Goal: Task Accomplishment & Management: Manage account settings

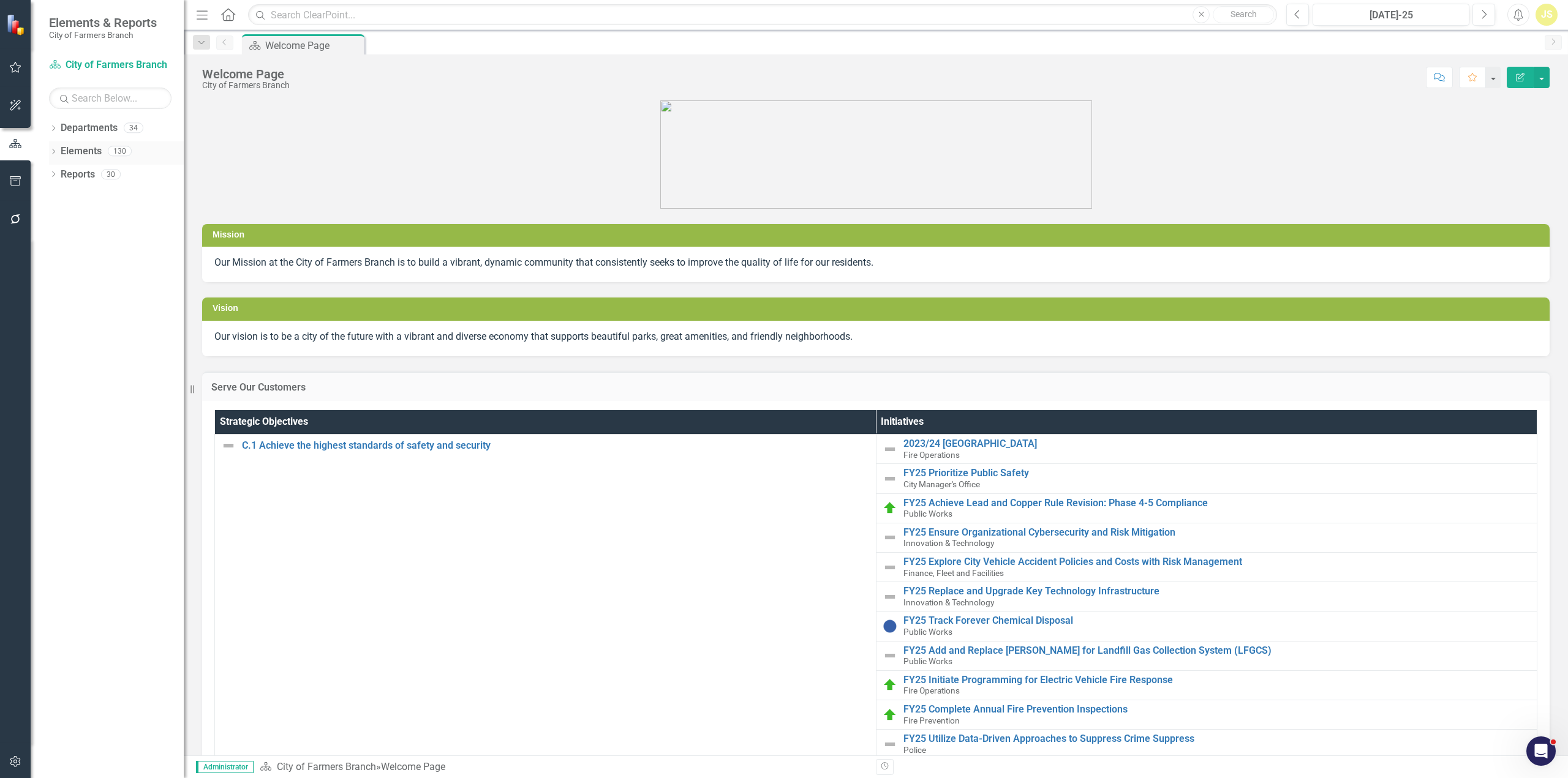
click at [52, 152] on icon "Dropdown" at bounding box center [53, 152] width 9 height 7
click at [61, 194] on div "Dropdown" at bounding box center [59, 199] width 9 height 10
click at [101, 198] on link "Performance Measure Performance Measures" at bounding box center [127, 198] width 121 height 14
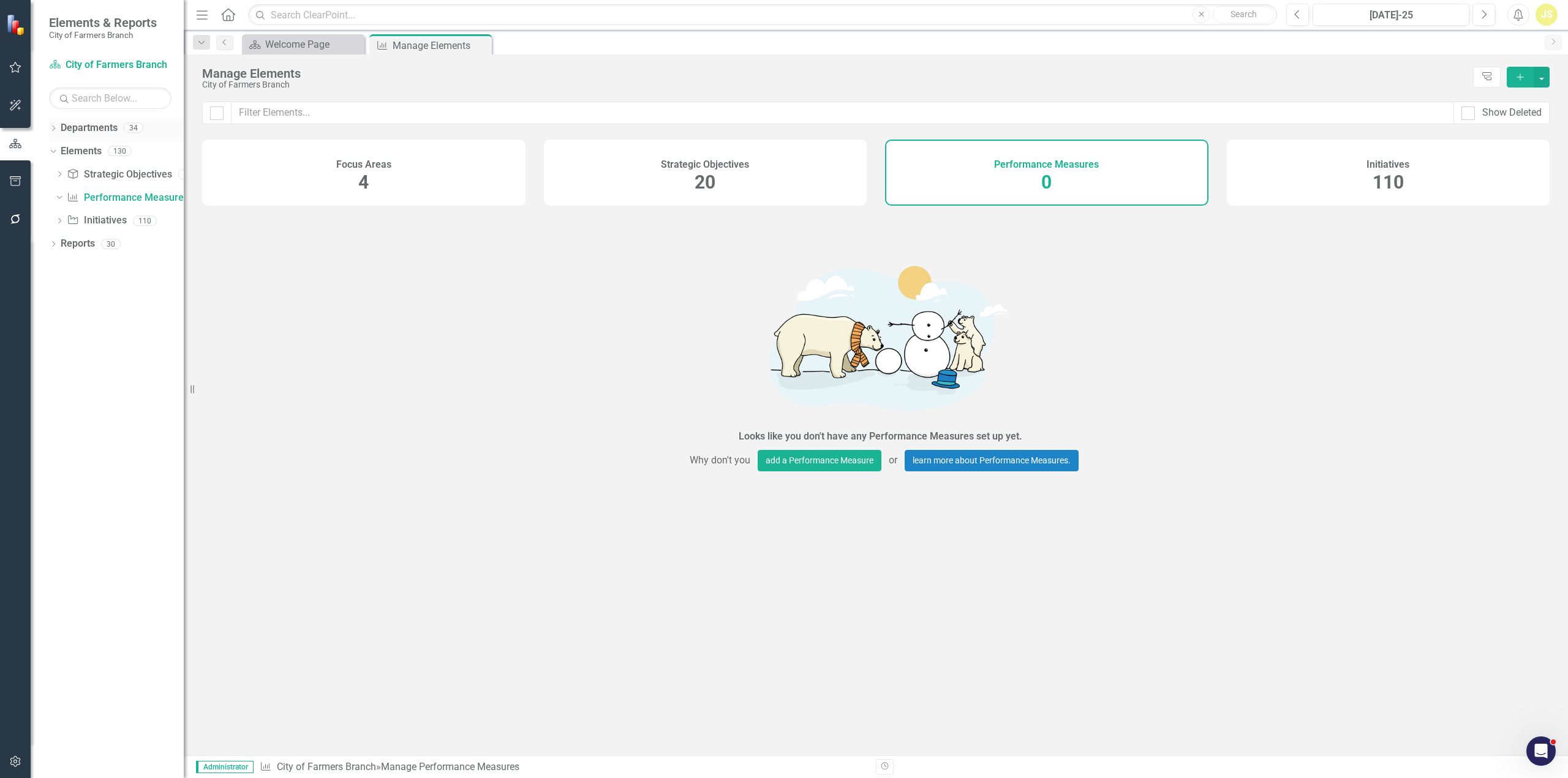
click at [57, 126] on icon "Dropdown" at bounding box center [53, 130] width 9 height 7
click at [62, 152] on icon "Dropdown" at bounding box center [60, 150] width 9 height 7
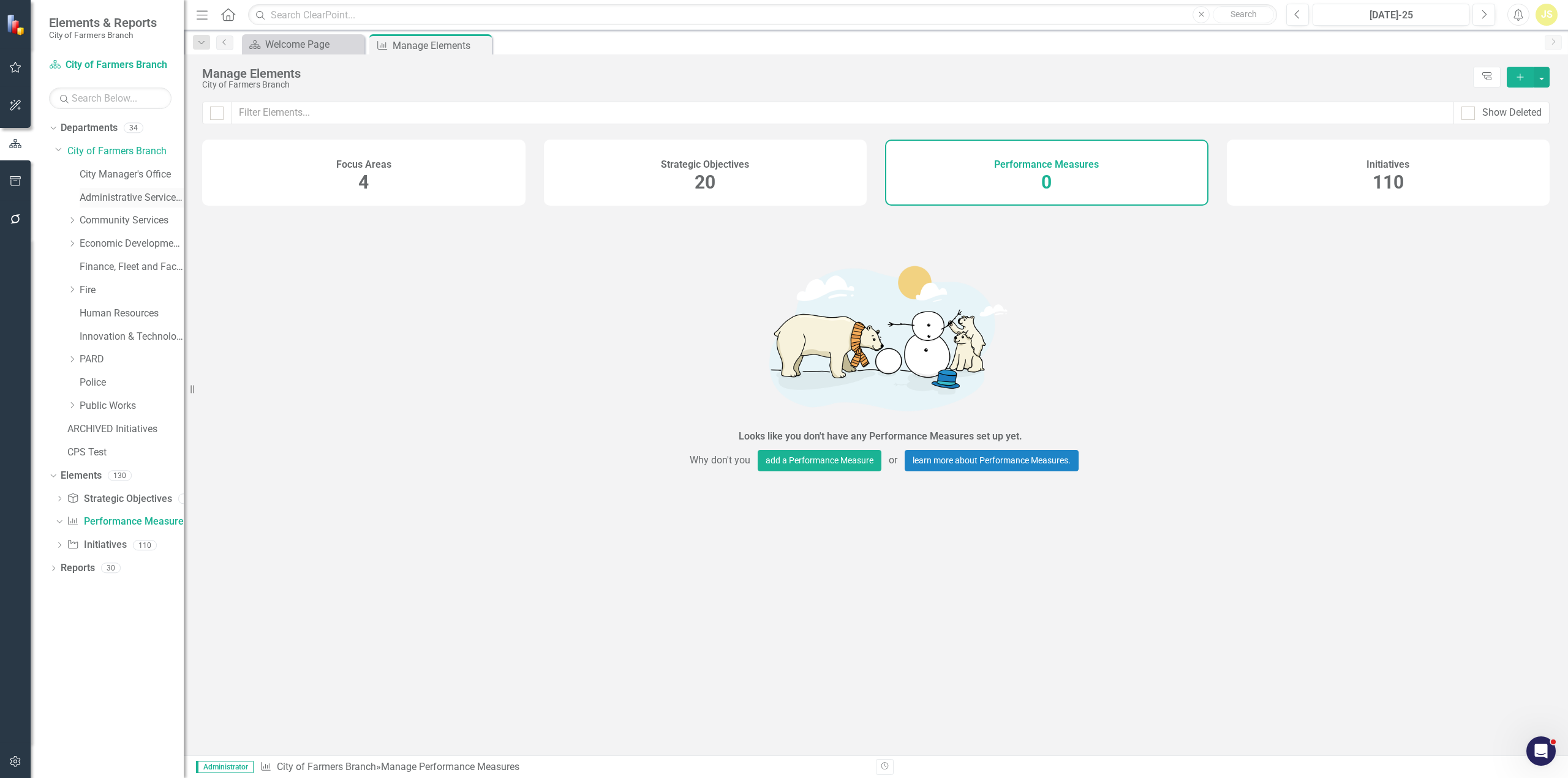
click at [116, 199] on link "Administrative Services & Communications" at bounding box center [131, 198] width 104 height 14
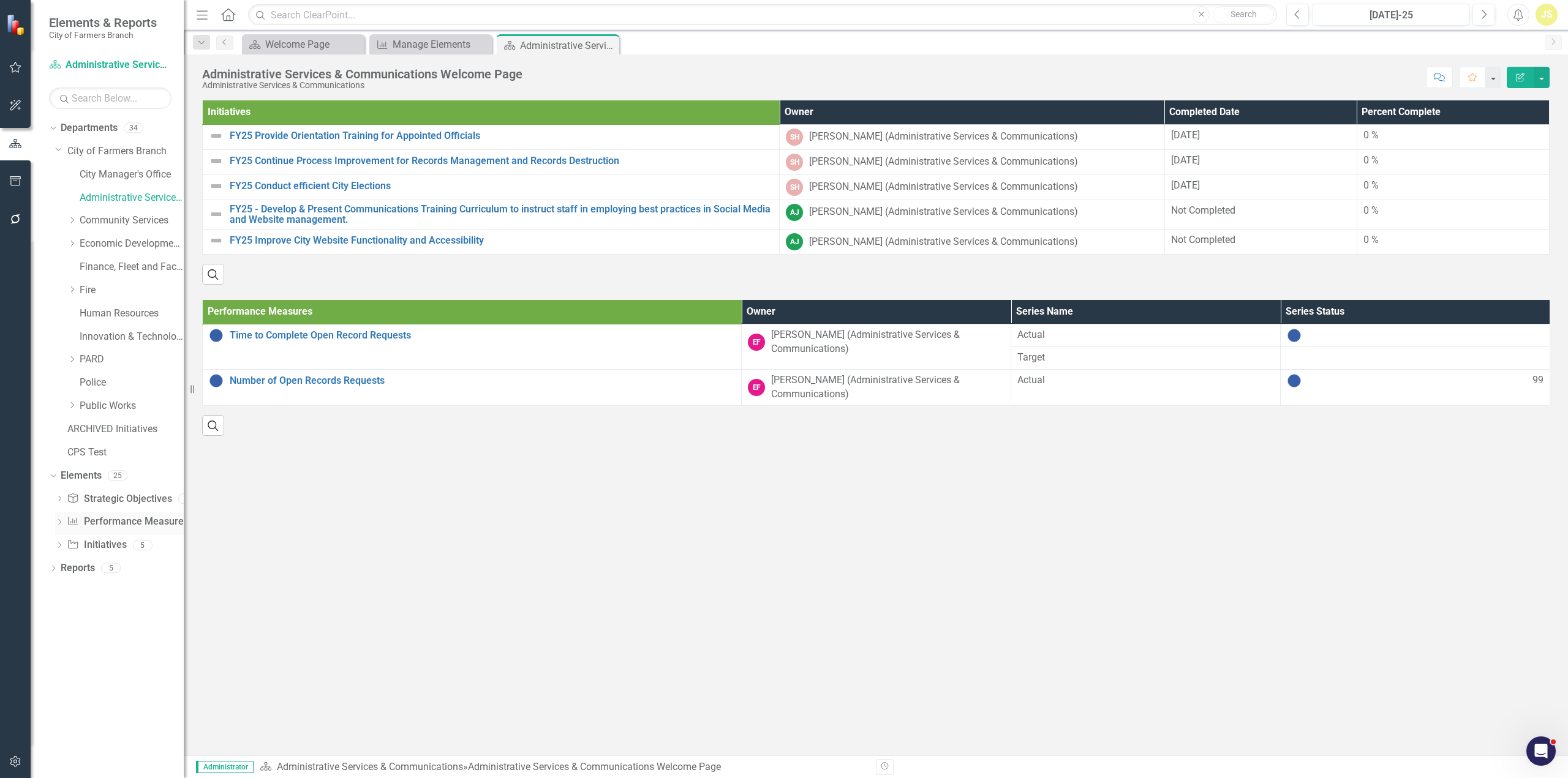
click at [116, 516] on link "Performance Measure Performance Measures" at bounding box center [127, 522] width 121 height 14
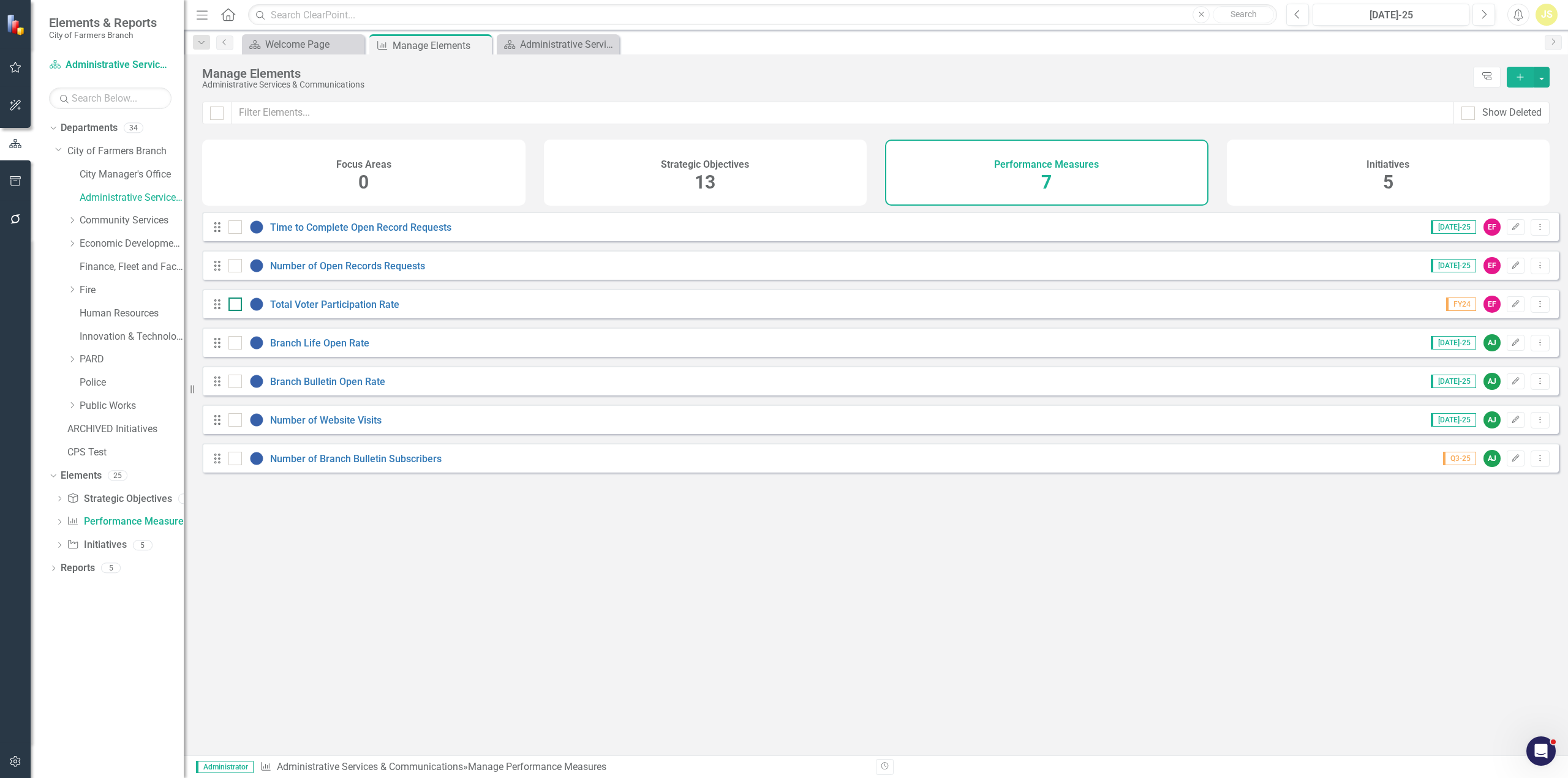
click at [238, 311] on div at bounding box center [235, 304] width 13 height 13
click at [236, 306] on input "checkbox" at bounding box center [233, 301] width 8 height 8
click at [1543, 76] on button "button" at bounding box center [1541, 77] width 16 height 21
click at [1481, 160] on link "Trash Delete Multiple" at bounding box center [1476, 167] width 144 height 23
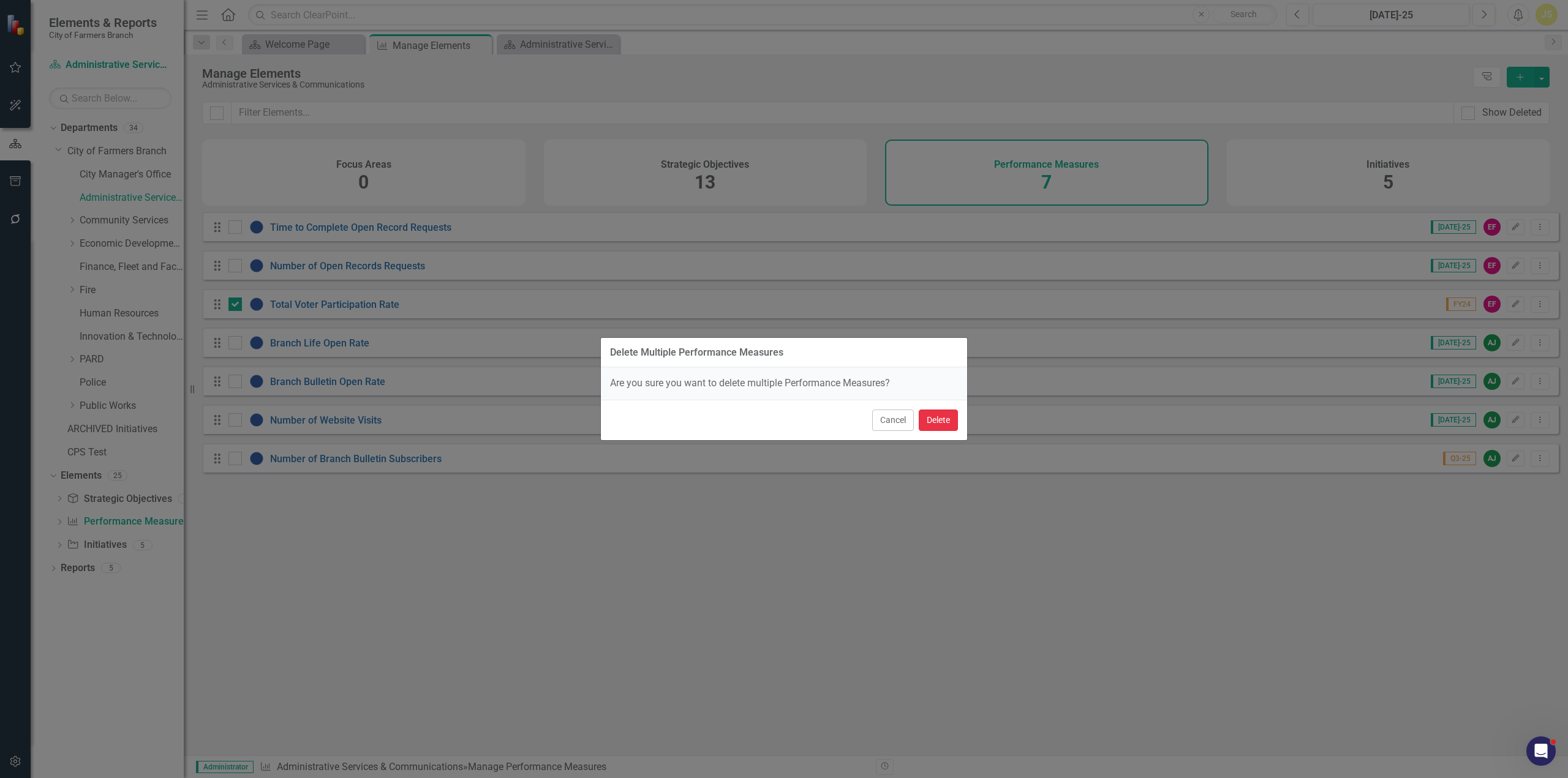
click at [944, 420] on button "Delete" at bounding box center [938, 420] width 39 height 21
checkbox input "false"
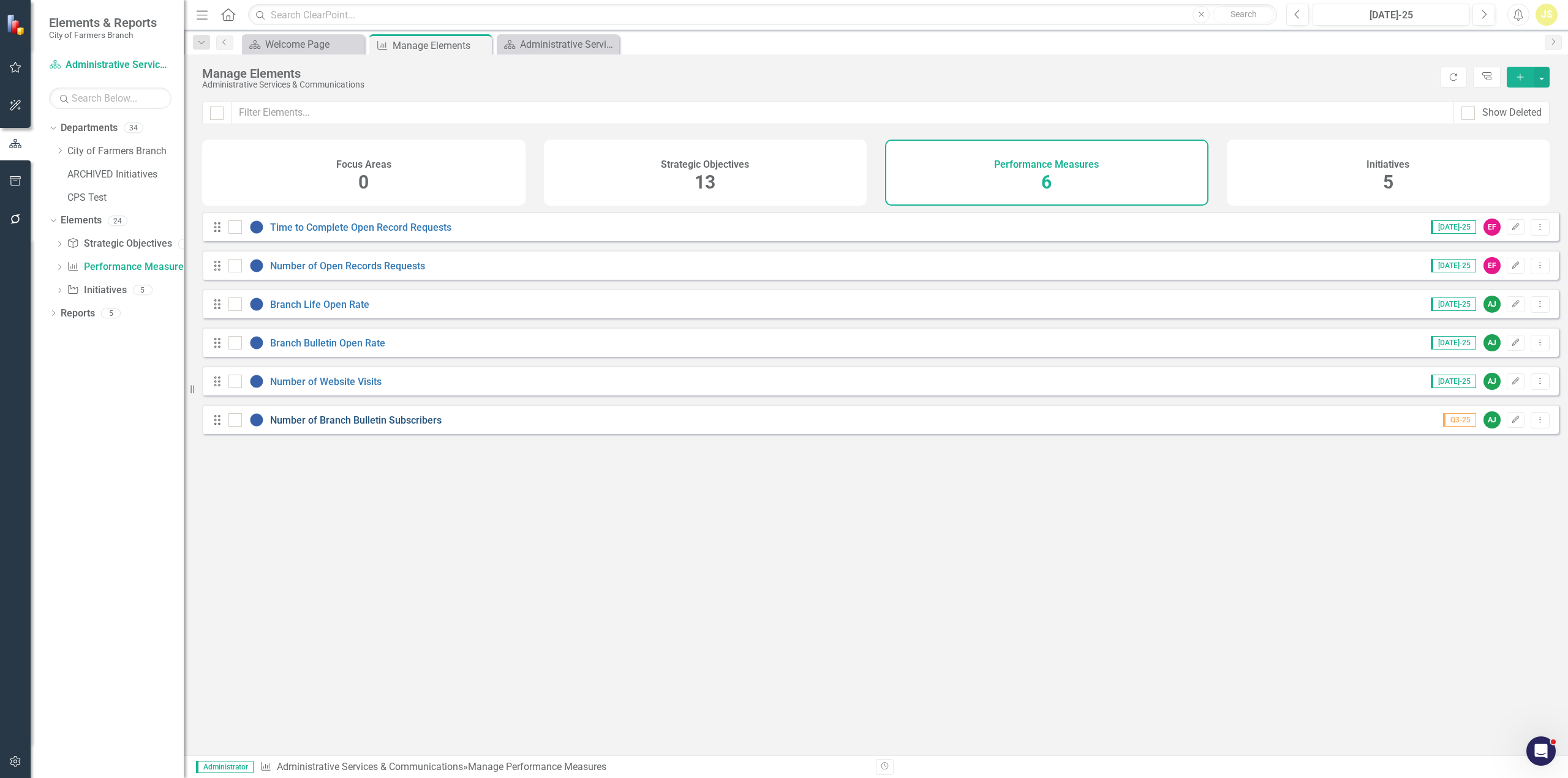
click at [297, 426] on link "Number of Branch Bulletin Subscribers" at bounding box center [356, 420] width 172 height 12
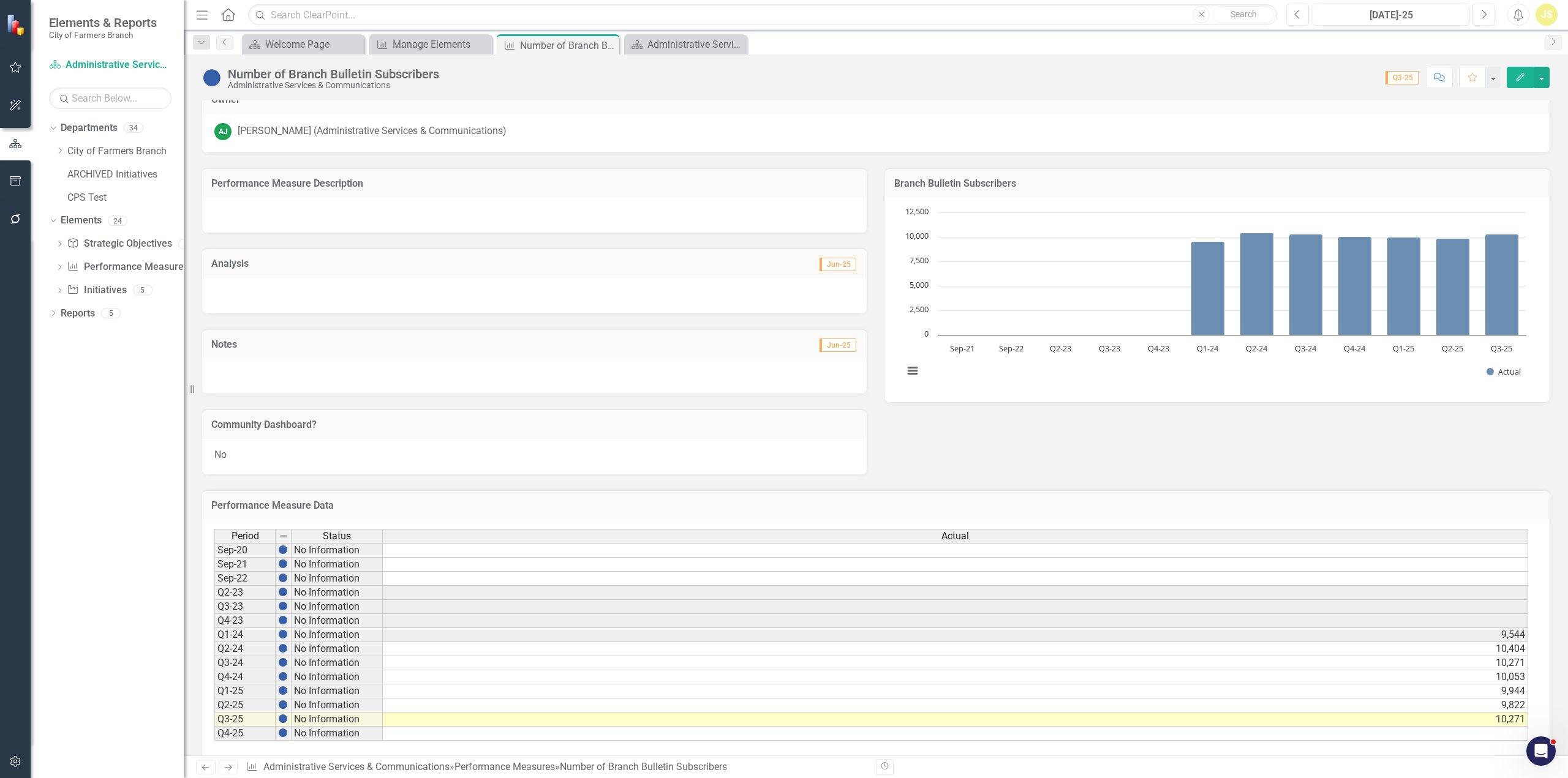
scroll to position [33, 0]
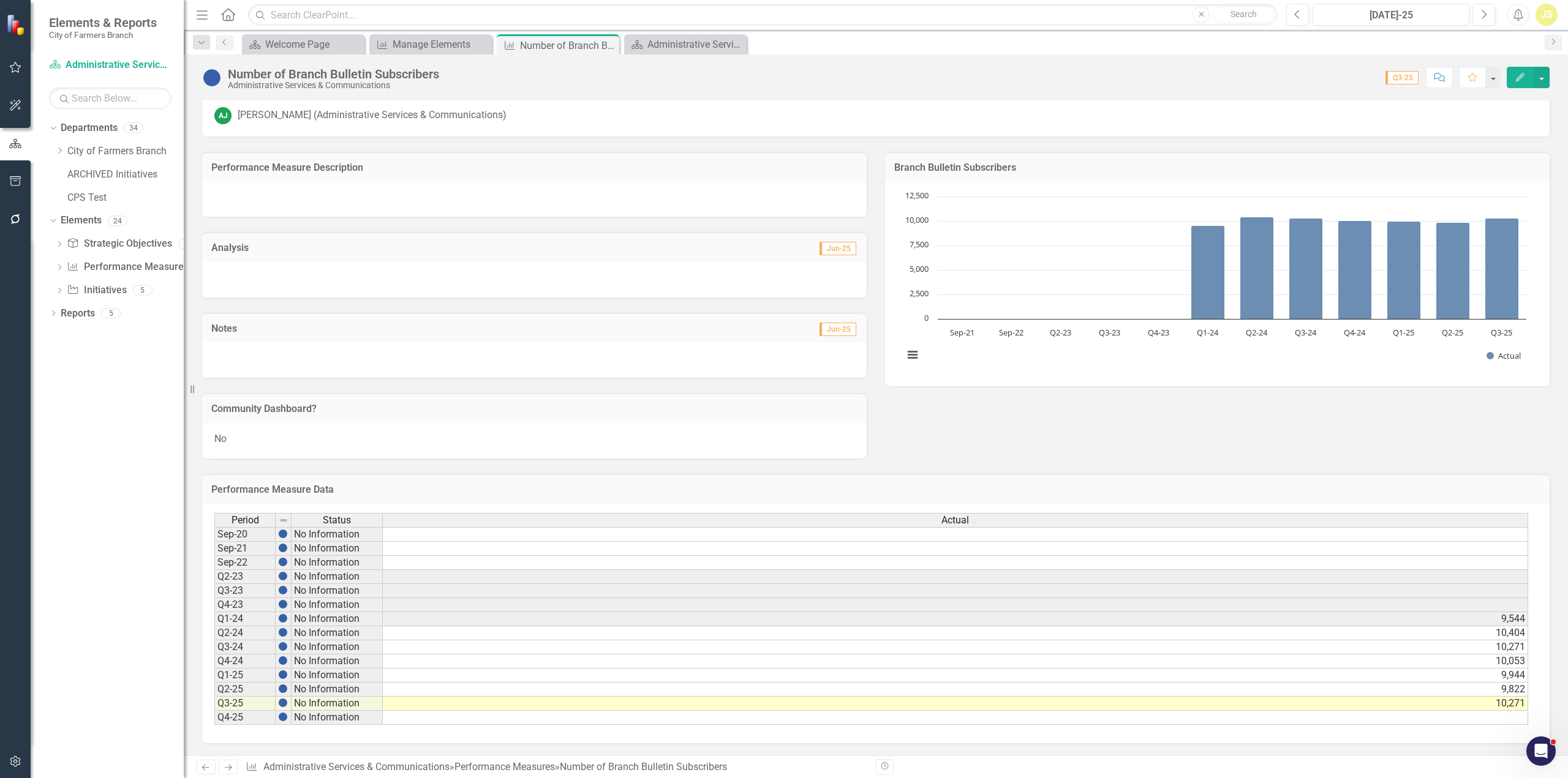
click at [1463, 617] on td "9,544" at bounding box center [955, 620] width 1146 height 14
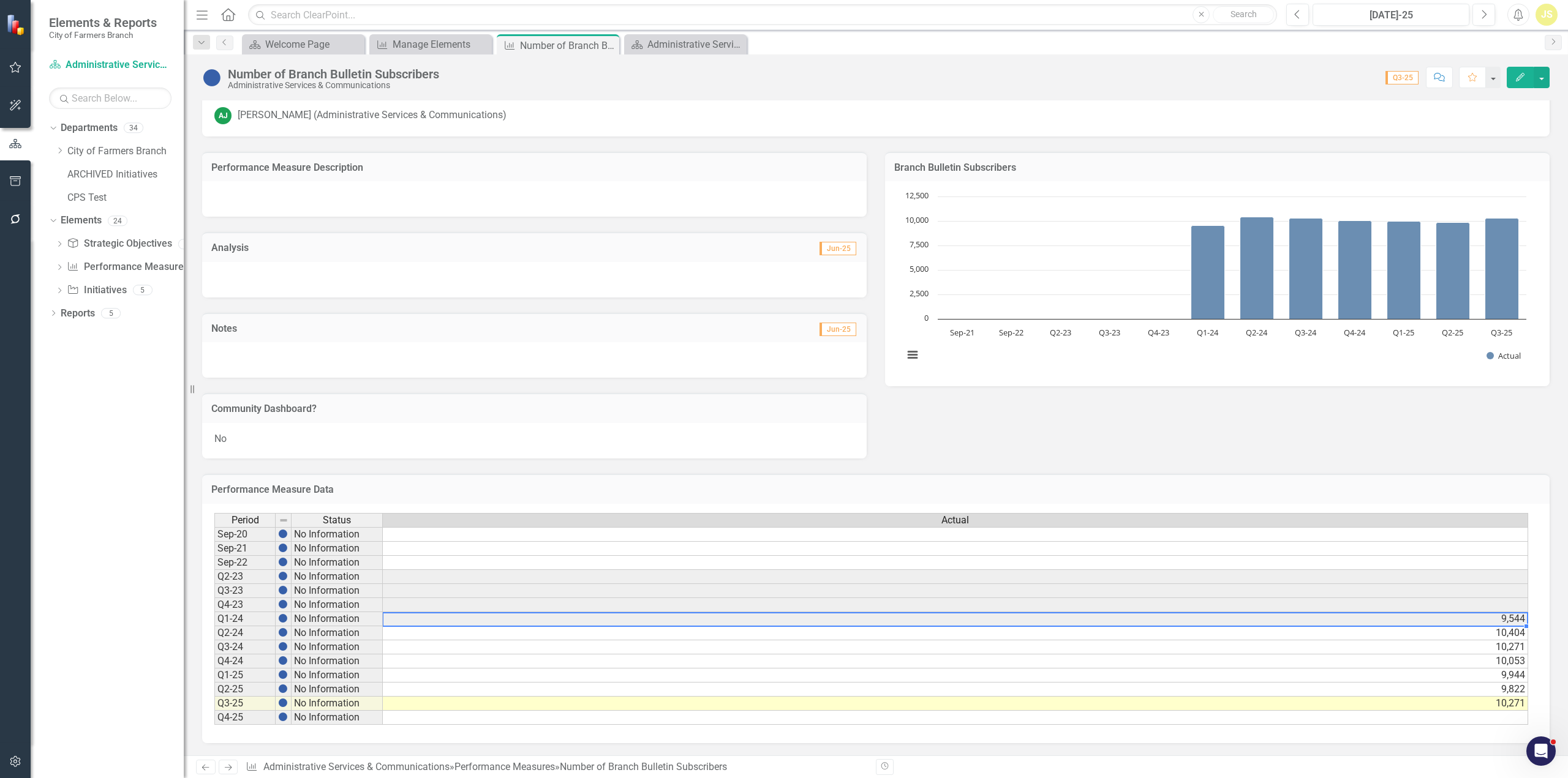
click at [1513, 622] on td "9,544" at bounding box center [955, 620] width 1146 height 14
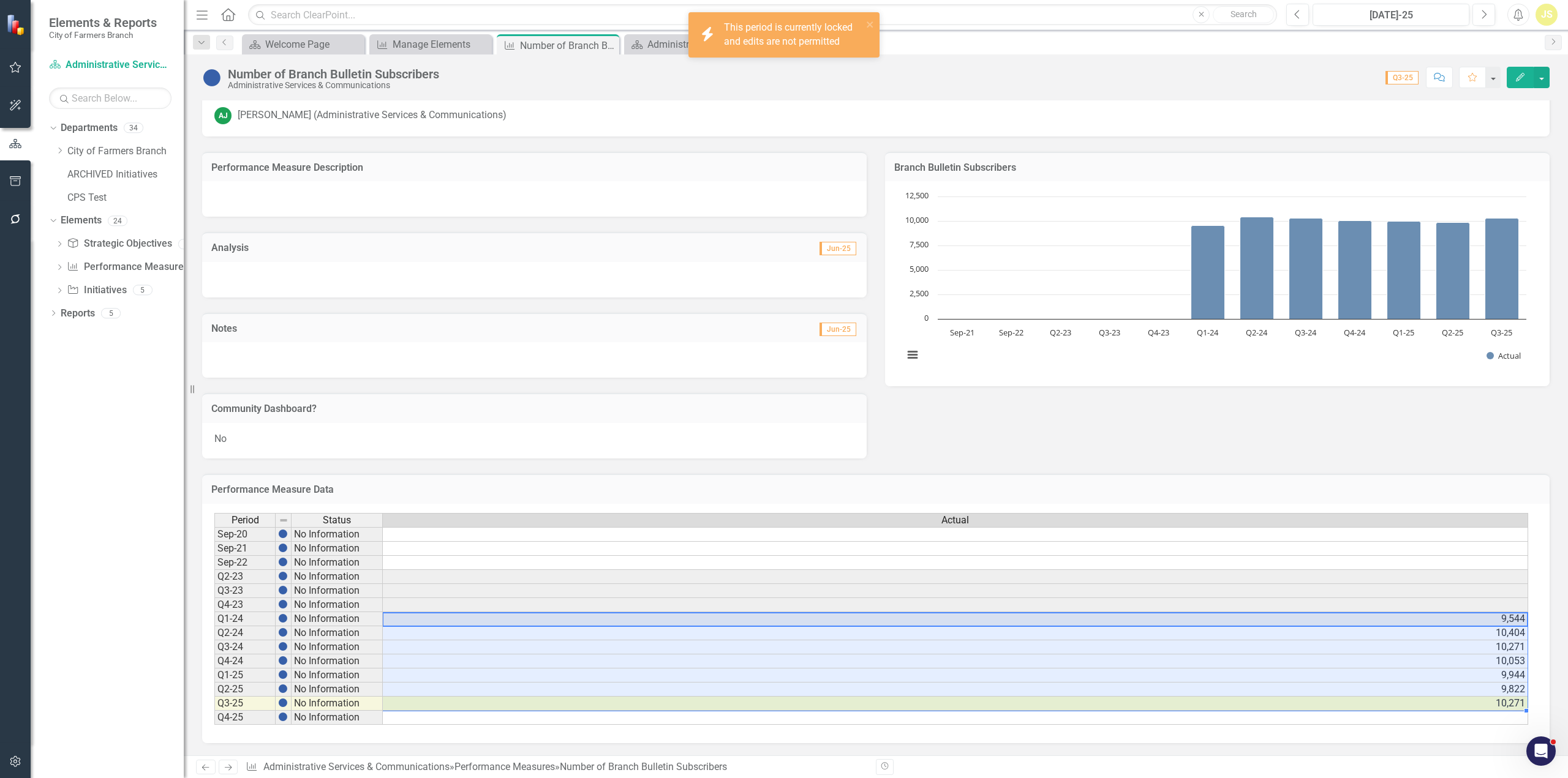
drag, startPoint x: 1505, startPoint y: 639, endPoint x: 1510, endPoint y: 710, distance: 71.2
click at [215, 710] on div "Period Status Actual Sep-20 No Information Sep-21 No Information Sep-22 No Info…" at bounding box center [215, 620] width 0 height 212
click at [610, 47] on icon "Close" at bounding box center [608, 45] width 12 height 10
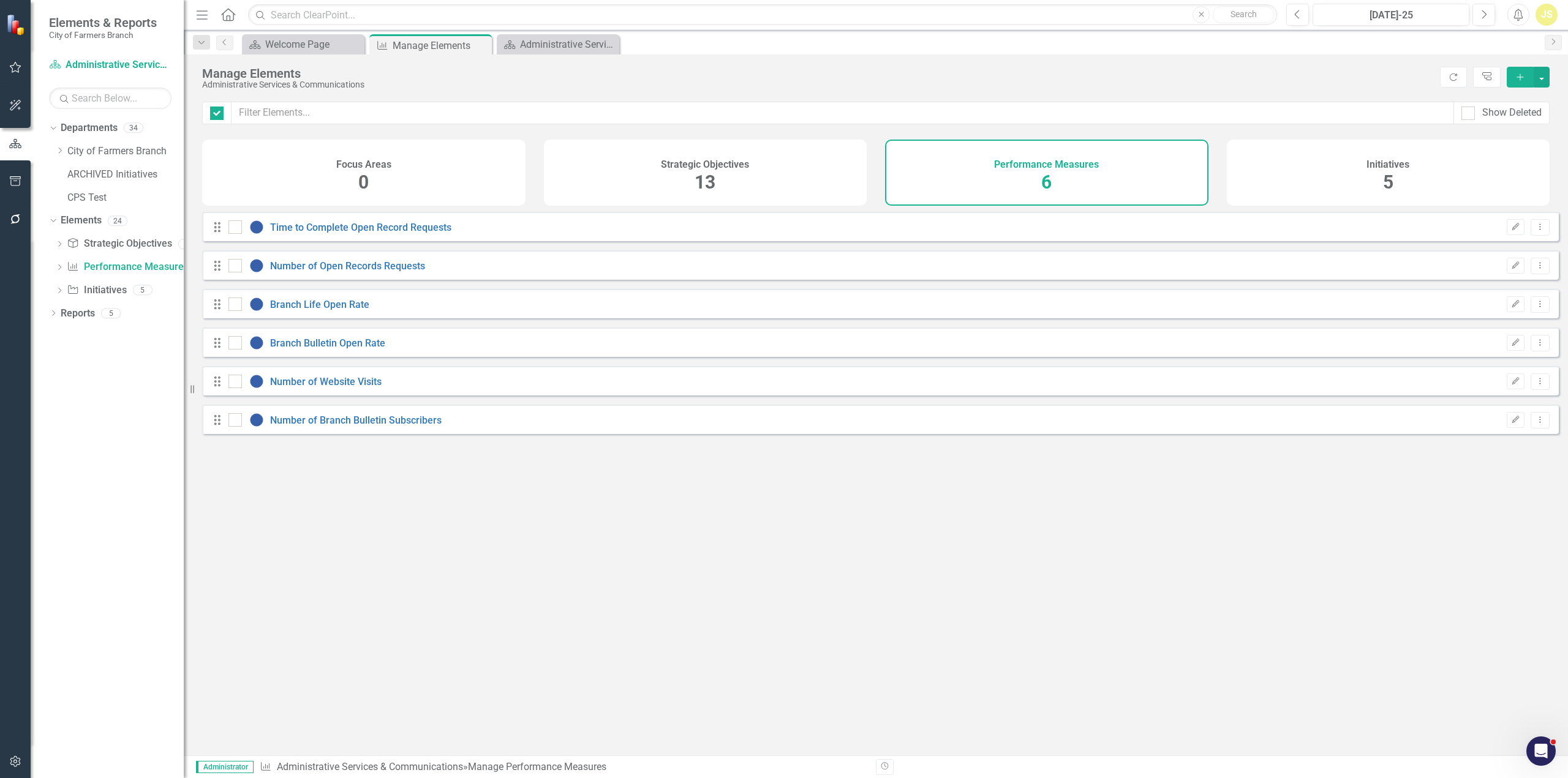
checkbox input "false"
click at [327, 388] on link "Number of Website Visits" at bounding box center [325, 382] width 112 height 12
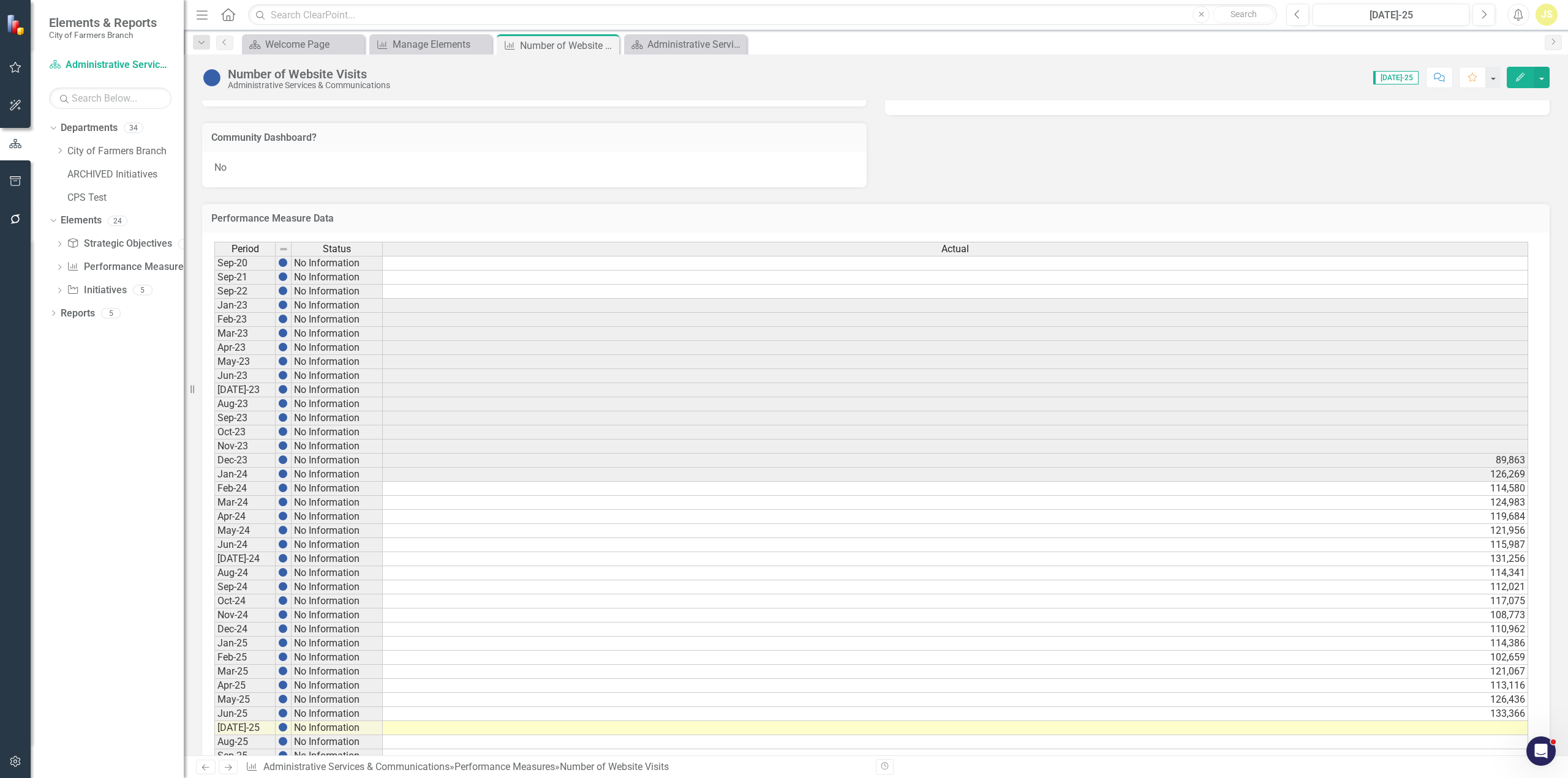
scroll to position [343, 0]
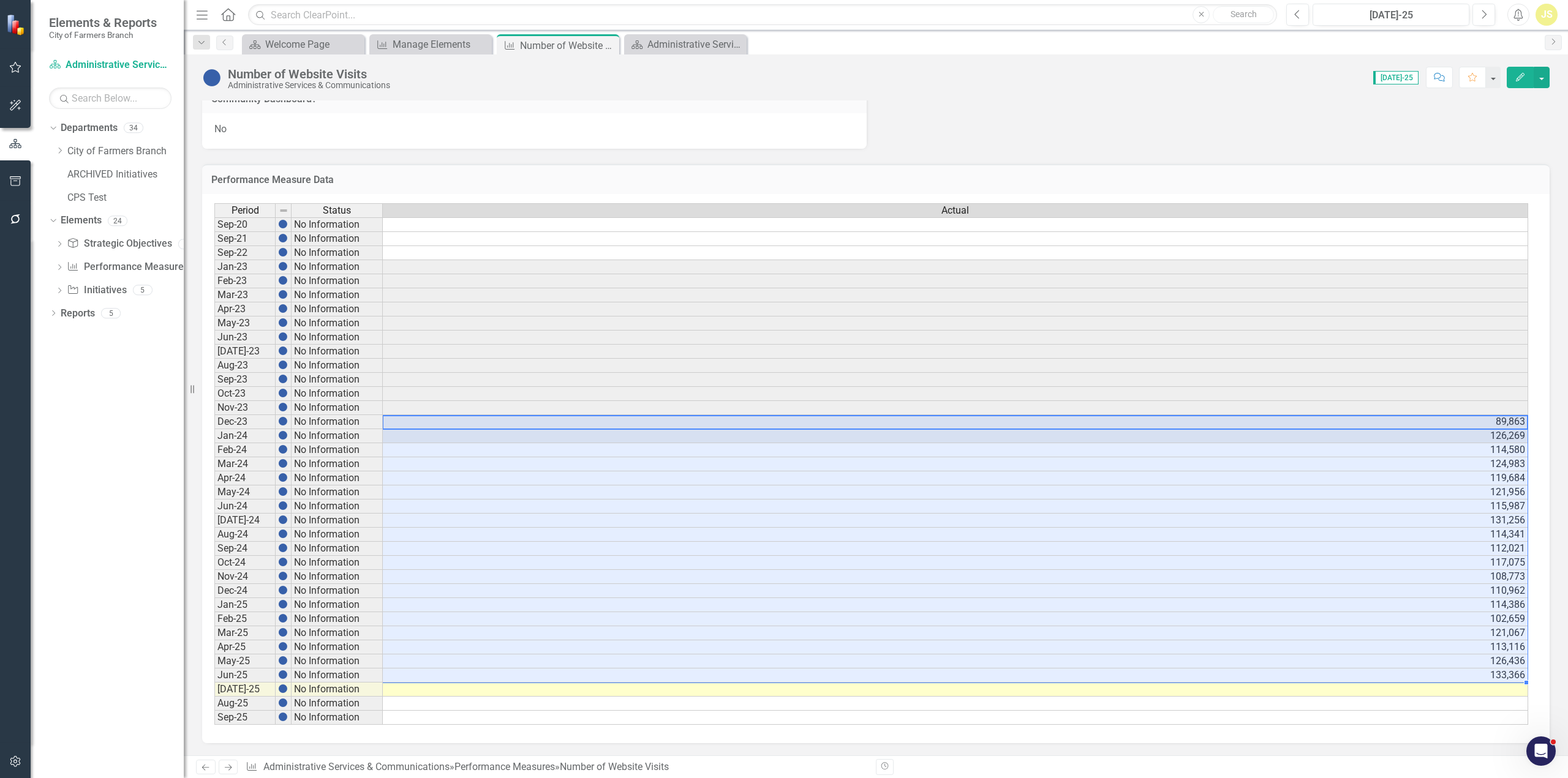
drag, startPoint x: 1505, startPoint y: 422, endPoint x: 1486, endPoint y: 675, distance: 253.7
click at [1486, 675] on tbody "Sep-20 No Information Sep-21 No Information Sep-22 No Information Jan-23 No Inf…" at bounding box center [871, 471] width 1314 height 508
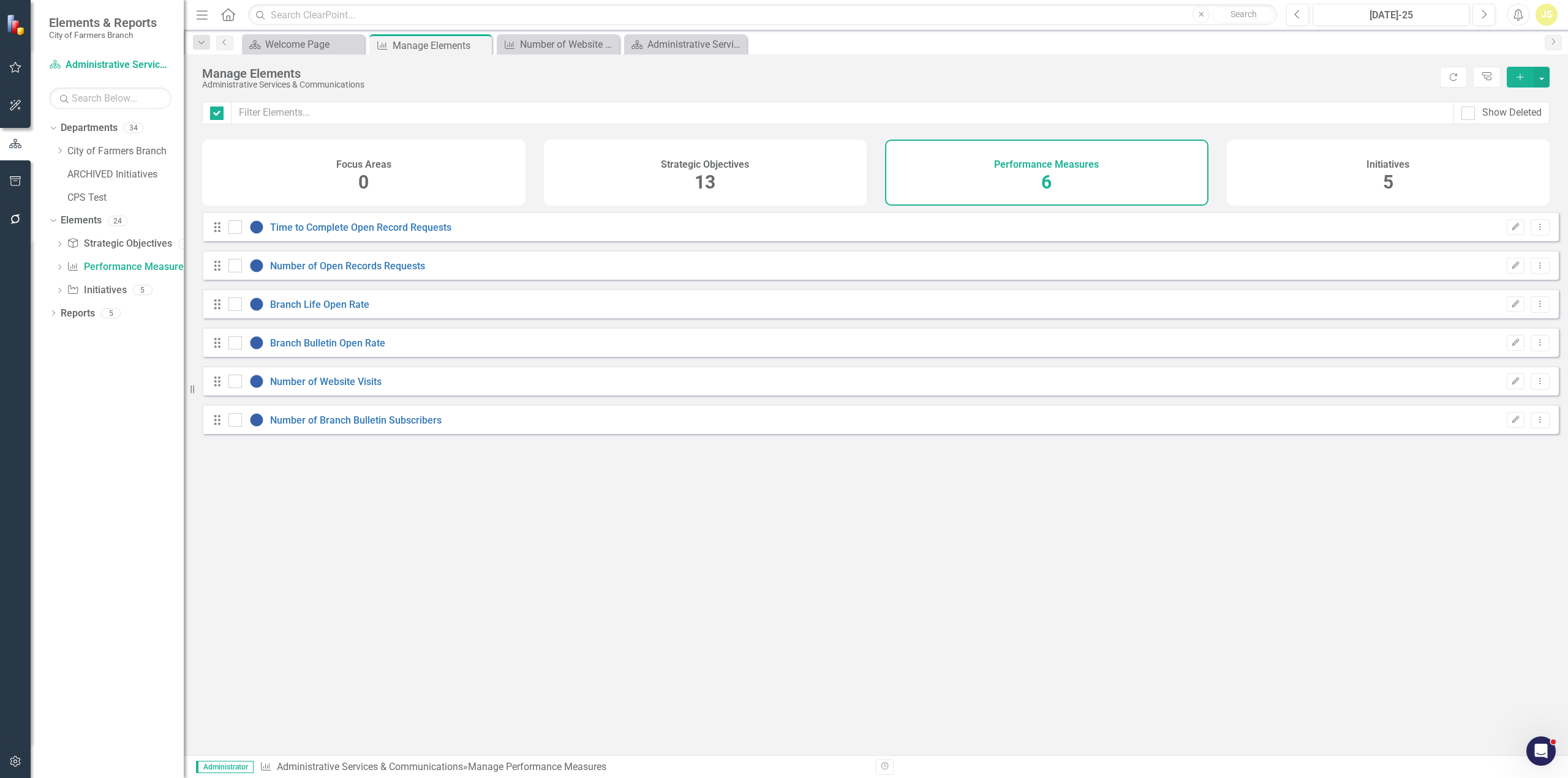
checkbox input "false"
click at [314, 311] on link "Branch Life Open Rate" at bounding box center [319, 304] width 99 height 12
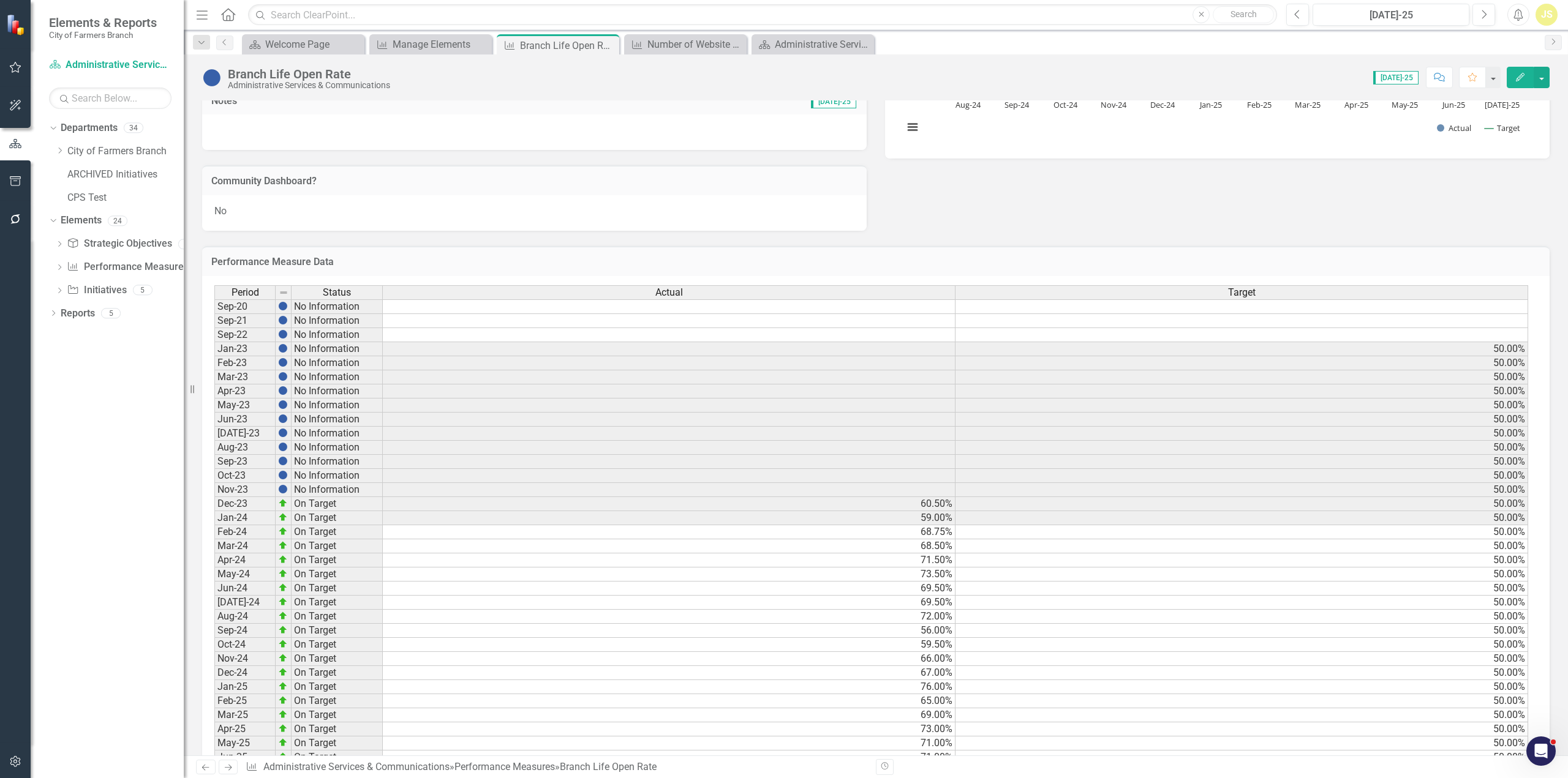
scroll to position [343, 0]
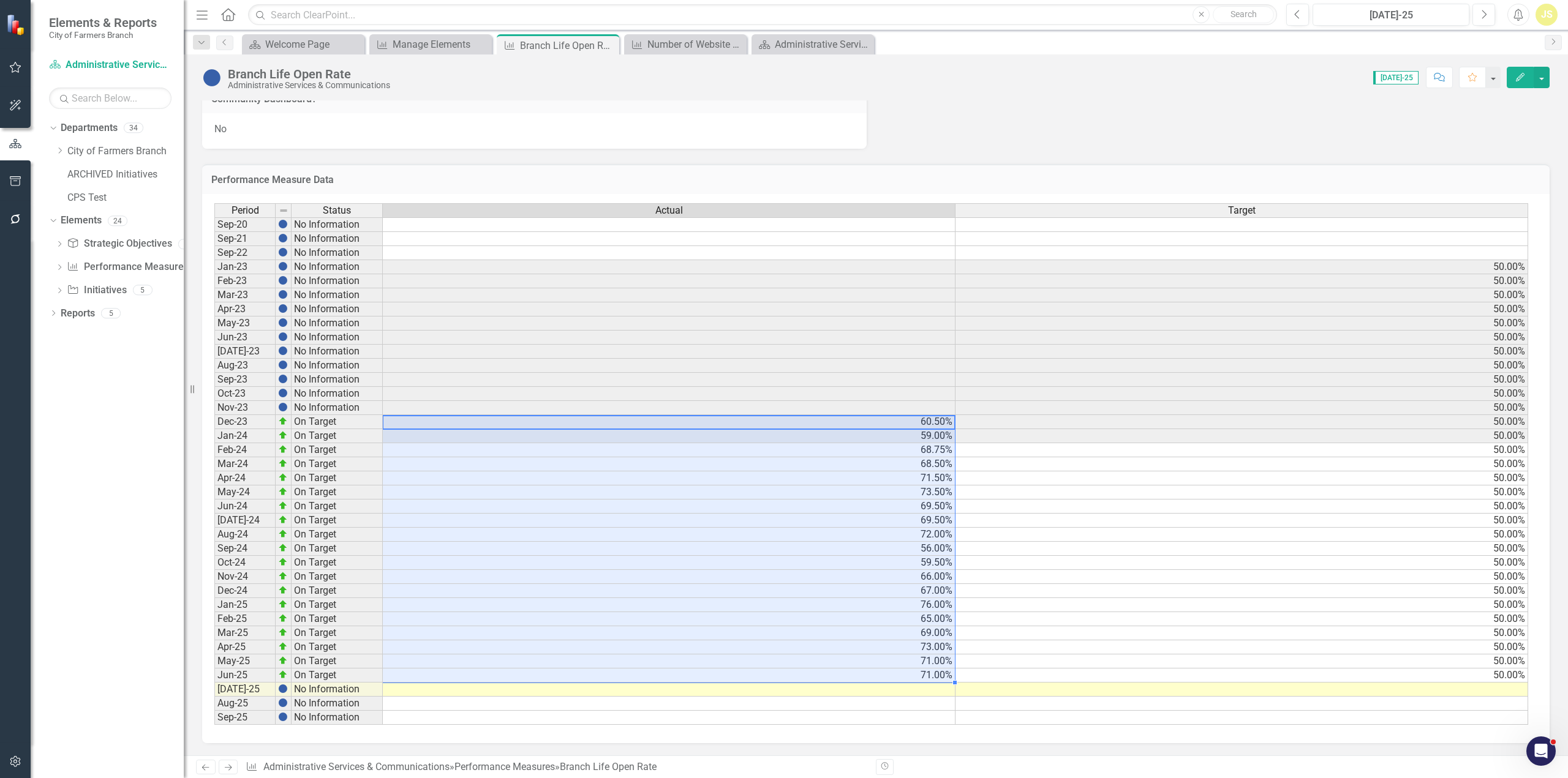
drag, startPoint x: 898, startPoint y: 428, endPoint x: 906, endPoint y: 677, distance: 249.1
click at [906, 677] on tbody "Sep-20 No Information Sep-21 No Information Sep-22 No Information Jan-23 No Inf…" at bounding box center [871, 471] width 1314 height 508
click at [1181, 522] on td "50.00%" at bounding box center [1242, 520] width 573 height 14
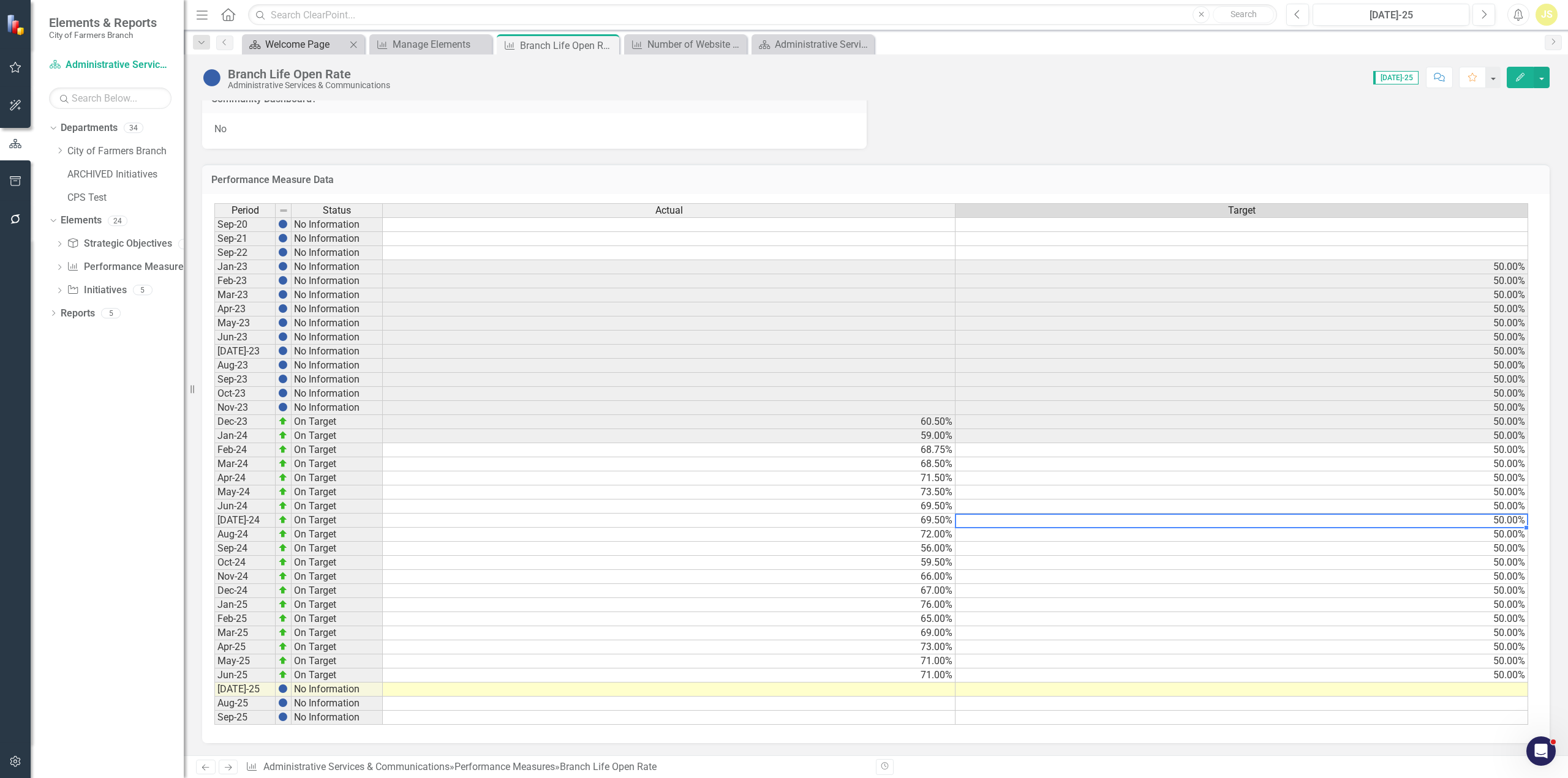
click at [323, 45] on div "Welcome Page" at bounding box center [306, 44] width 81 height 16
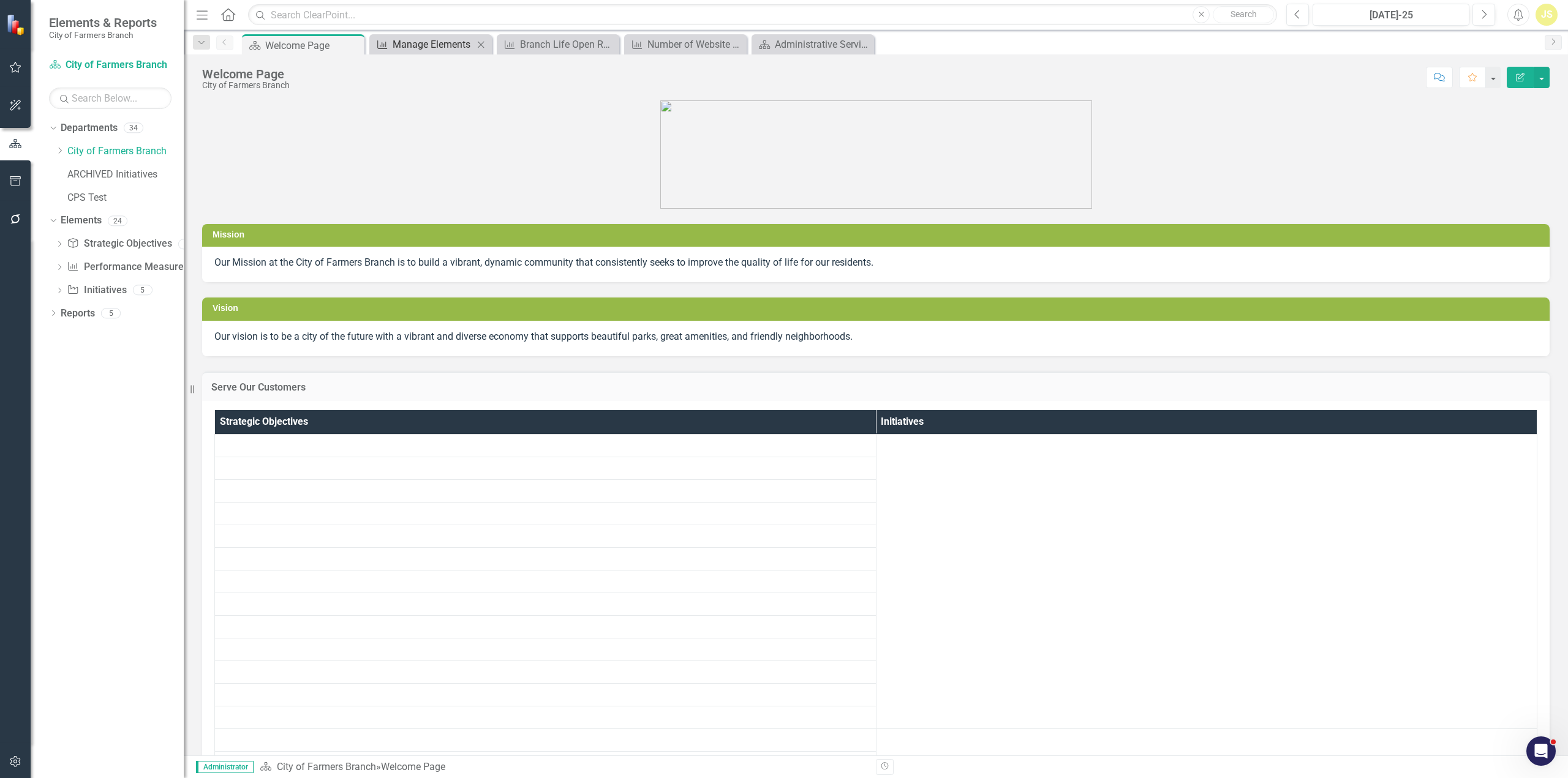
click at [451, 51] on div "Manage Elements" at bounding box center [433, 44] width 81 height 16
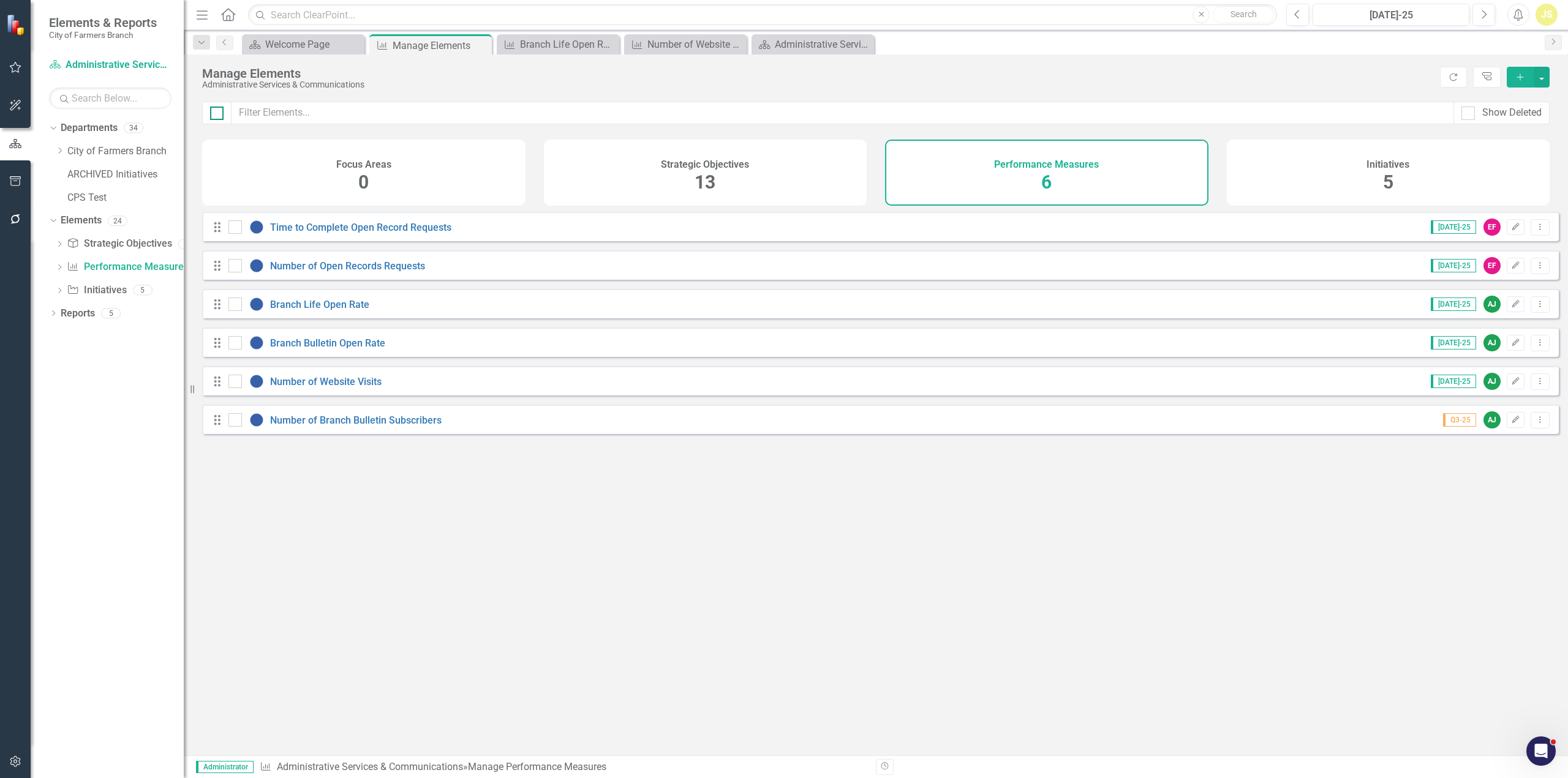
click at [218, 115] on div at bounding box center [216, 113] width 13 height 13
click at [218, 115] on input "checkbox" at bounding box center [214, 111] width 8 height 8
checkbox input "true"
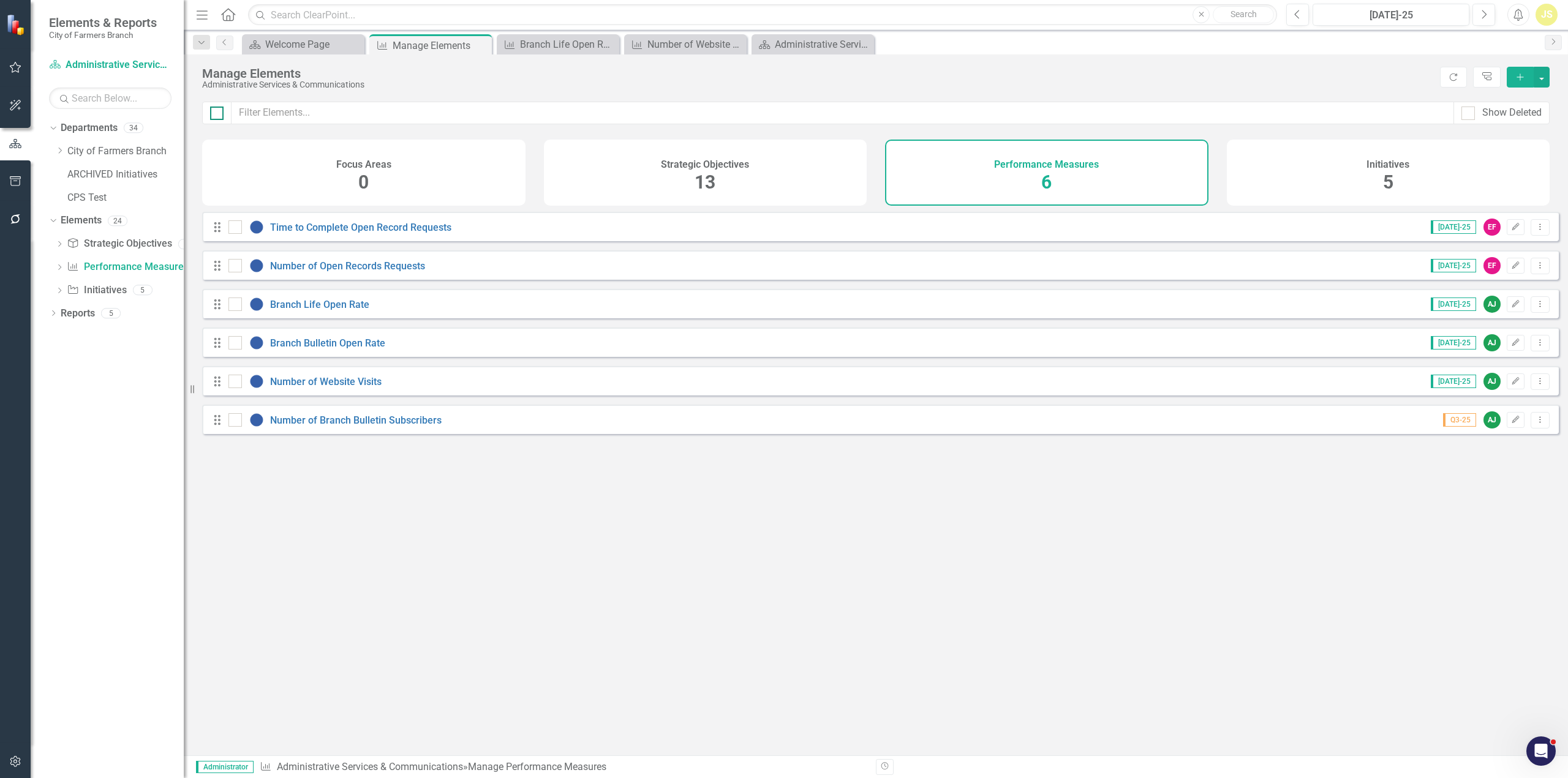
checkbox input "true"
click at [1545, 76] on button "button" at bounding box center [1541, 77] width 16 height 21
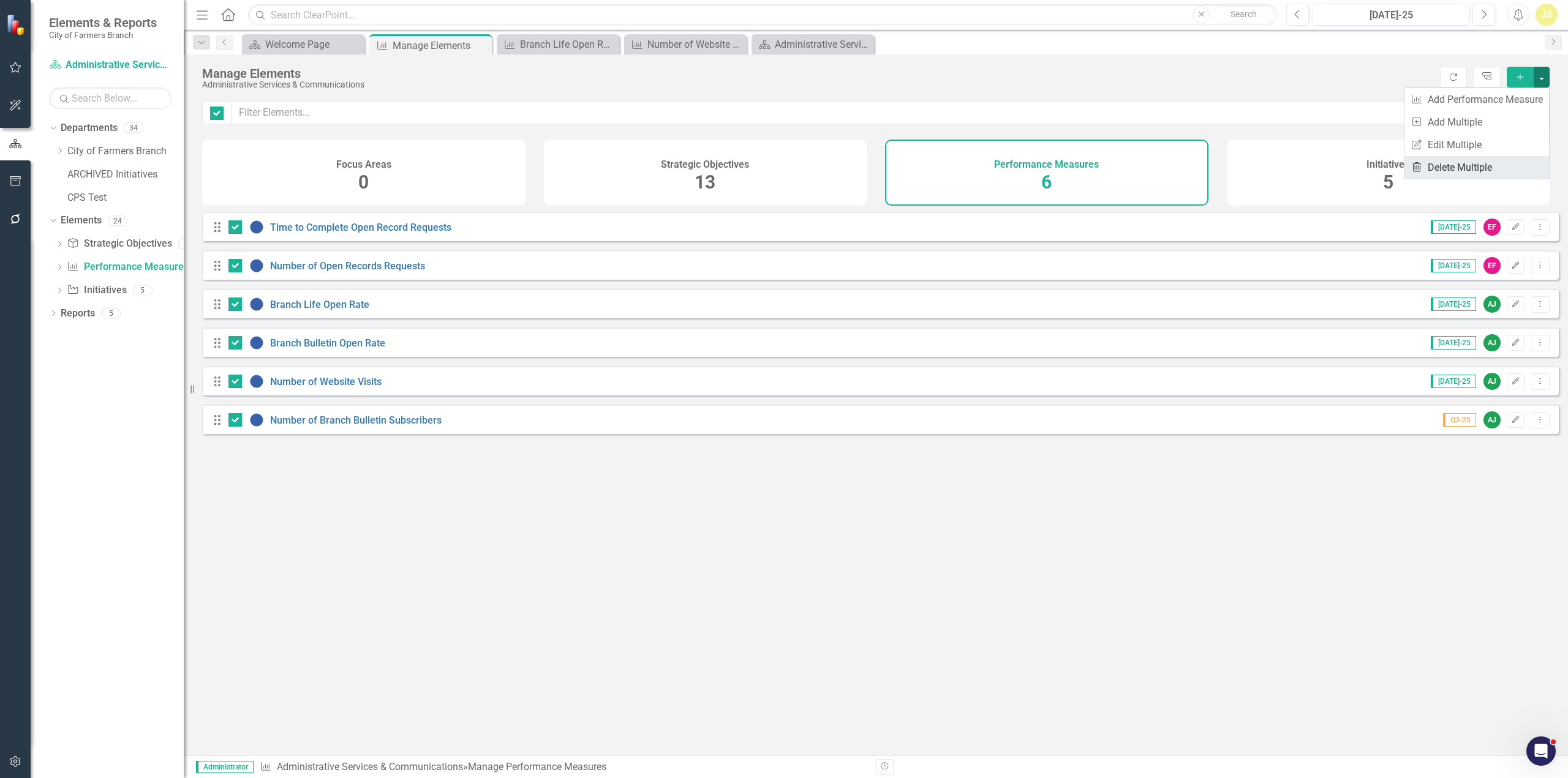
click at [1481, 158] on link "Trash Delete Multiple" at bounding box center [1476, 167] width 144 height 23
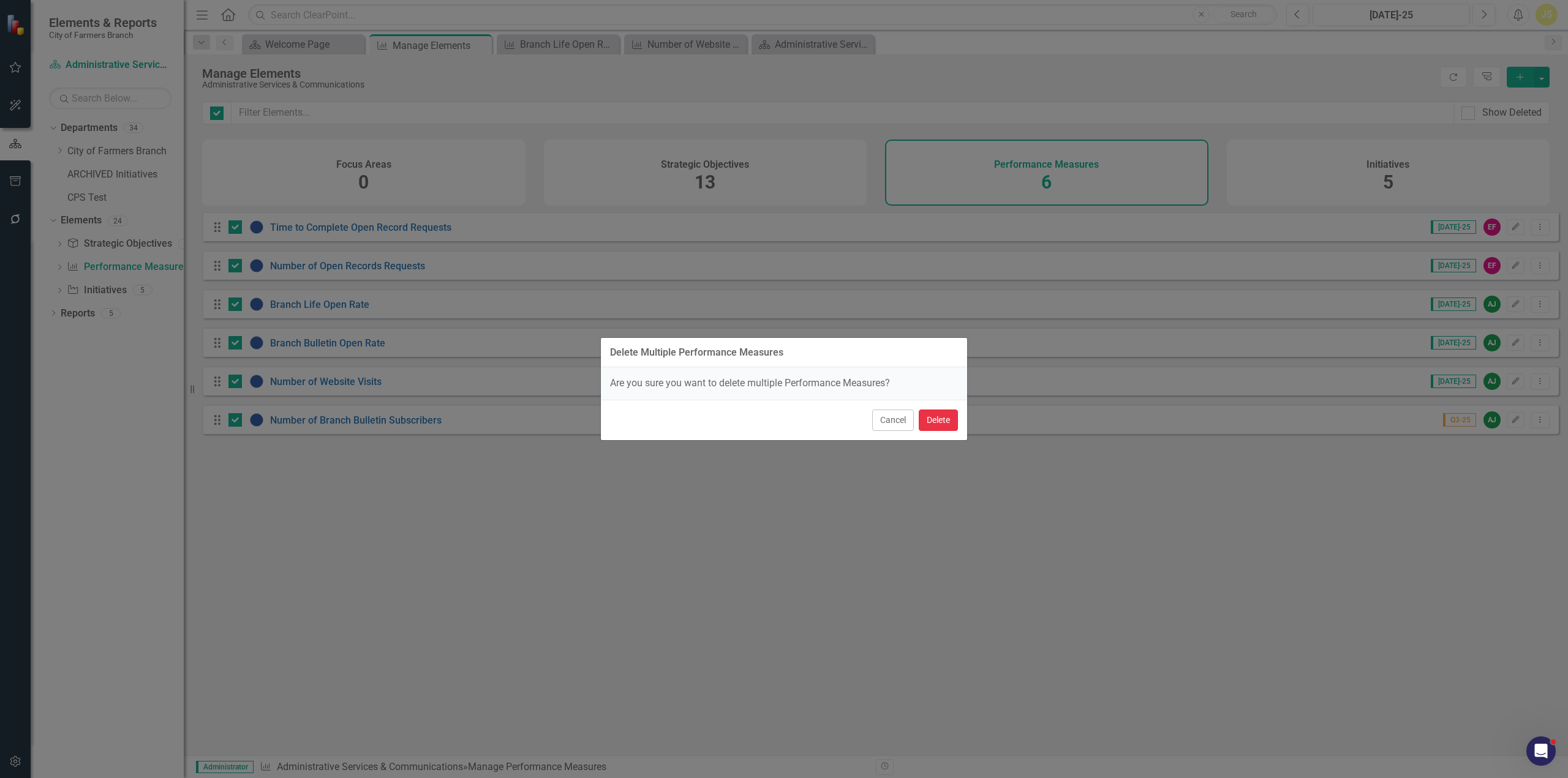
click at [941, 417] on button "Delete" at bounding box center [938, 420] width 39 height 21
checkbox input "false"
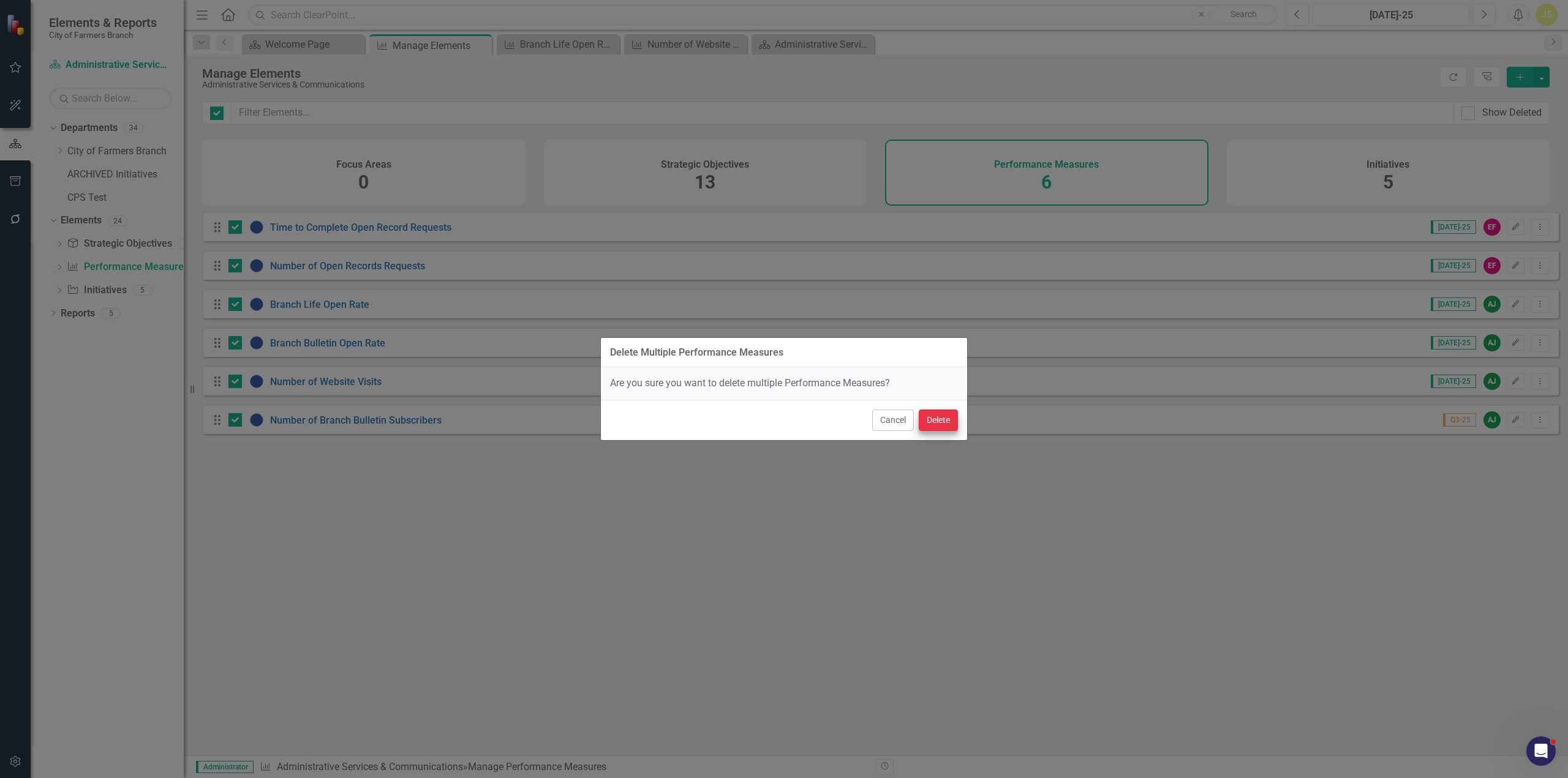
checkbox input "false"
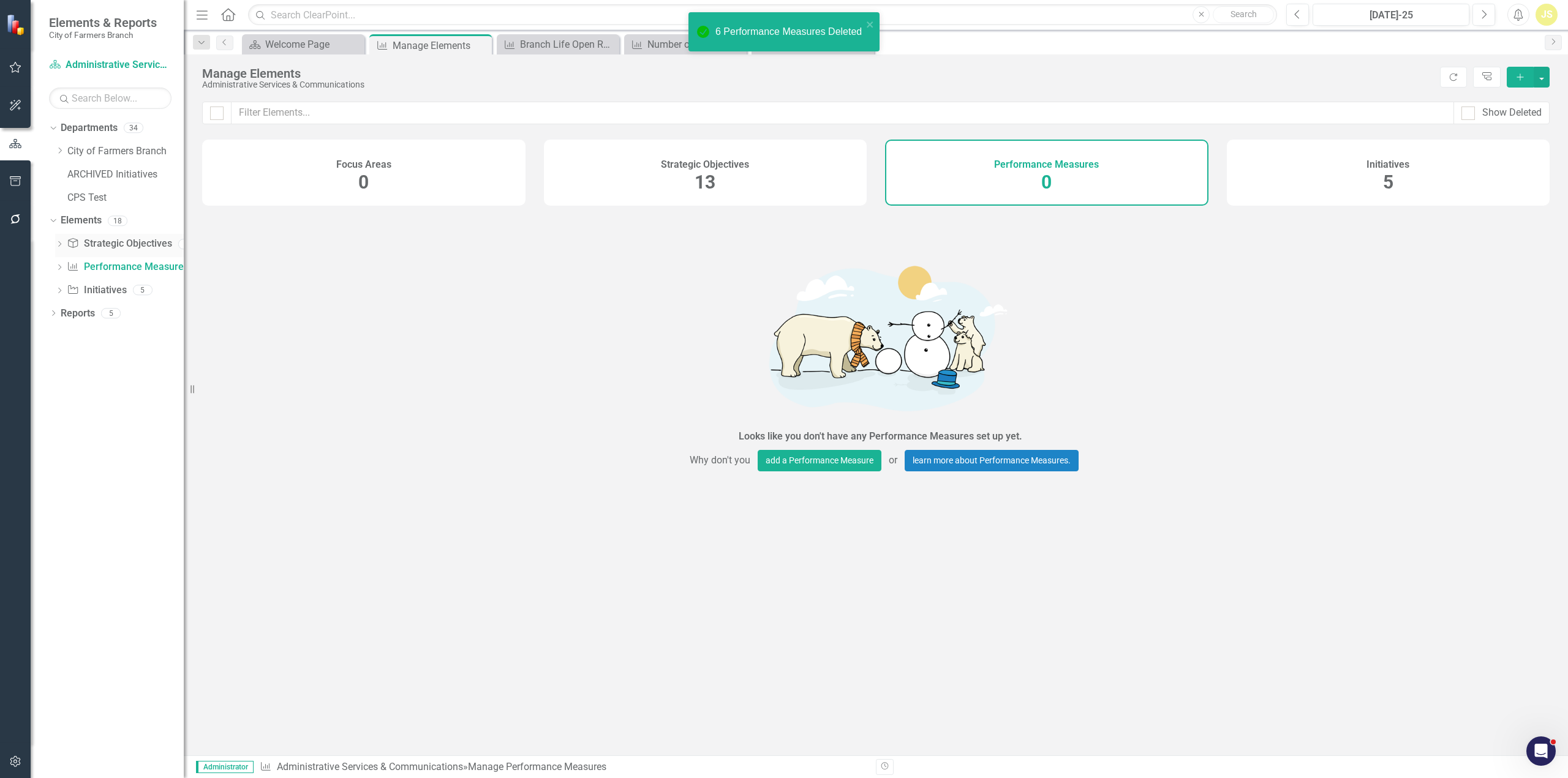
click at [61, 246] on icon "Dropdown" at bounding box center [59, 245] width 9 height 7
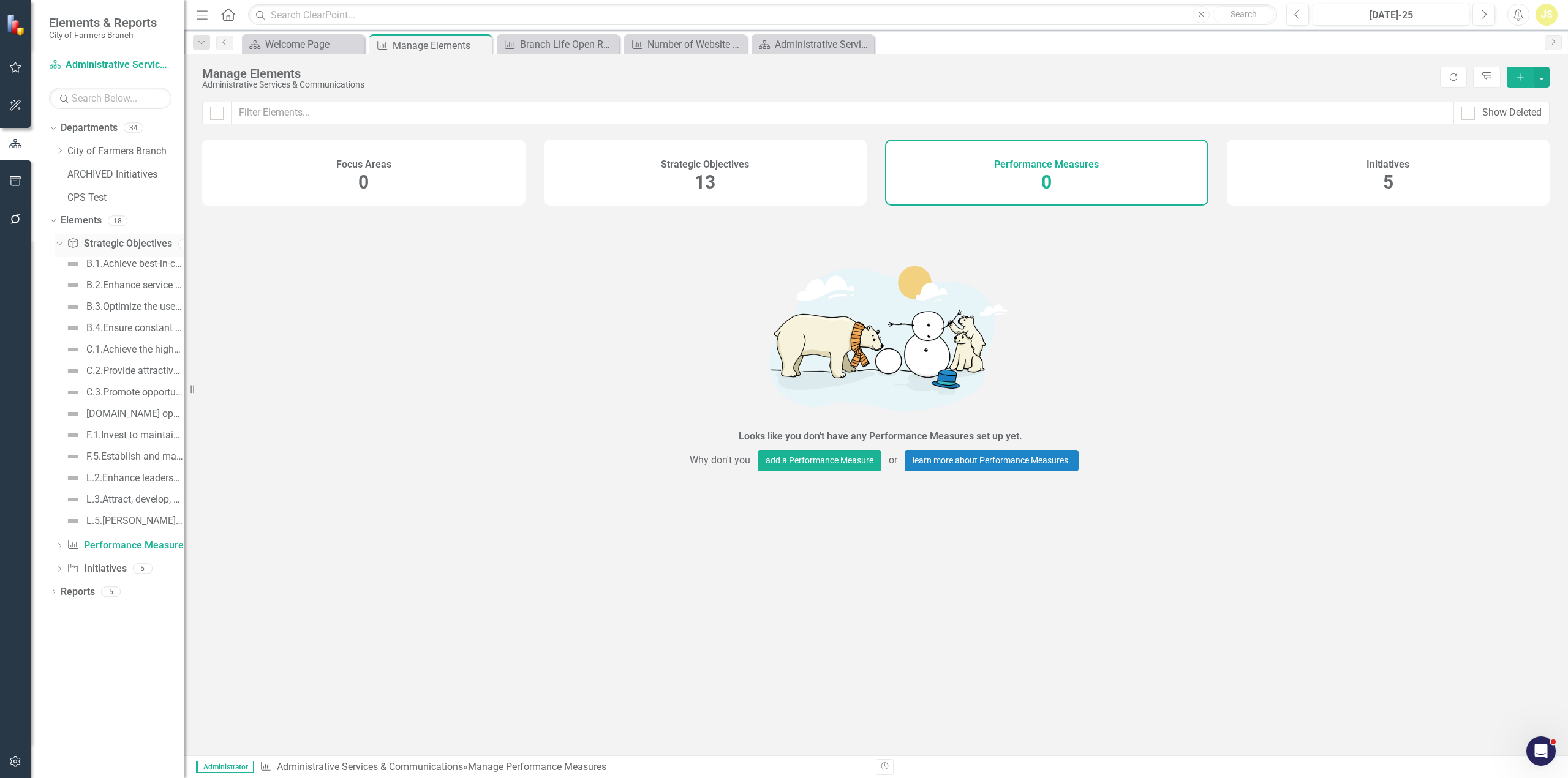
click at [61, 246] on icon "Dropdown" at bounding box center [58, 243] width 7 height 9
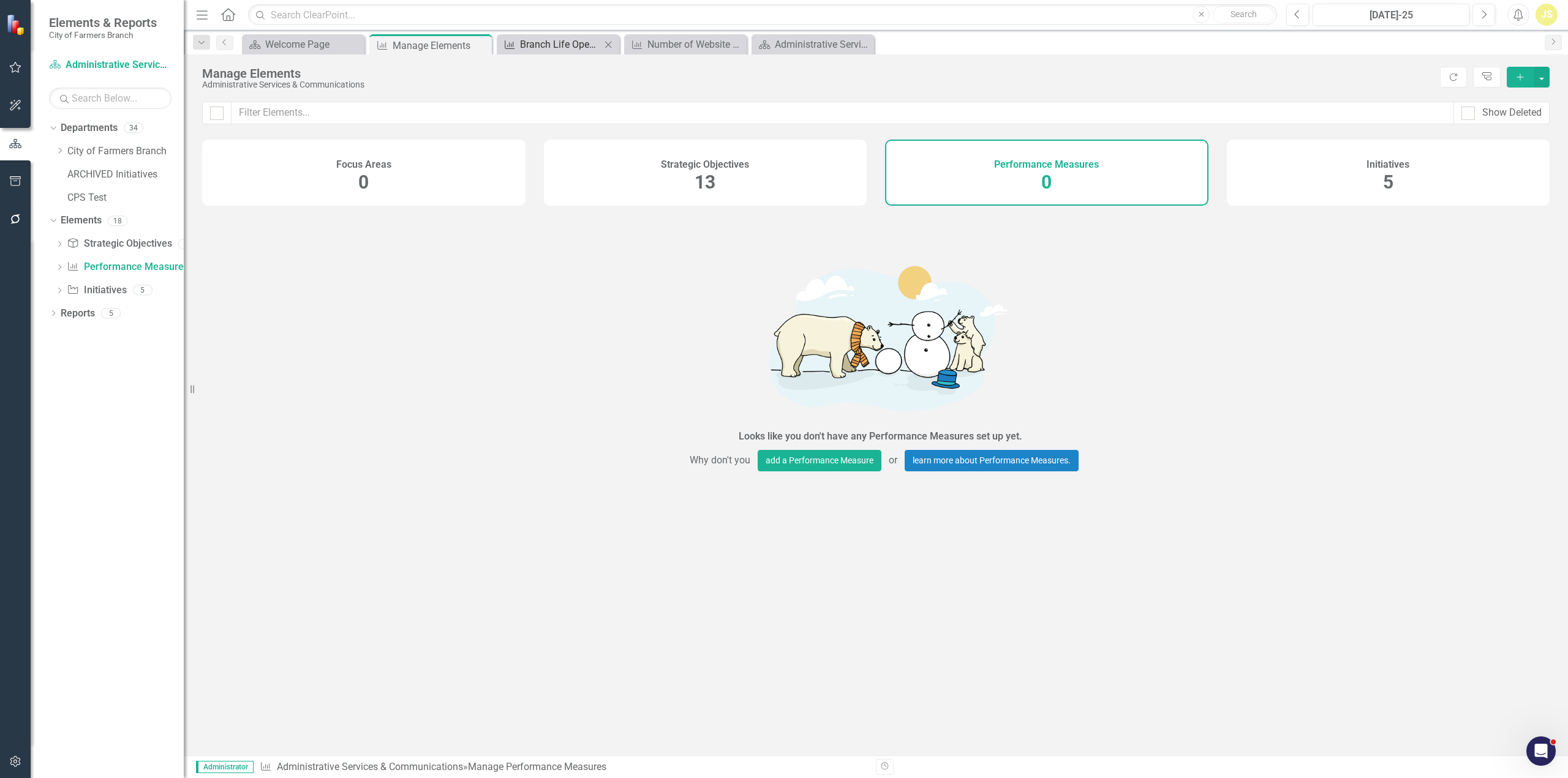
click at [581, 39] on div "Branch Life Open Rate" at bounding box center [560, 44] width 81 height 16
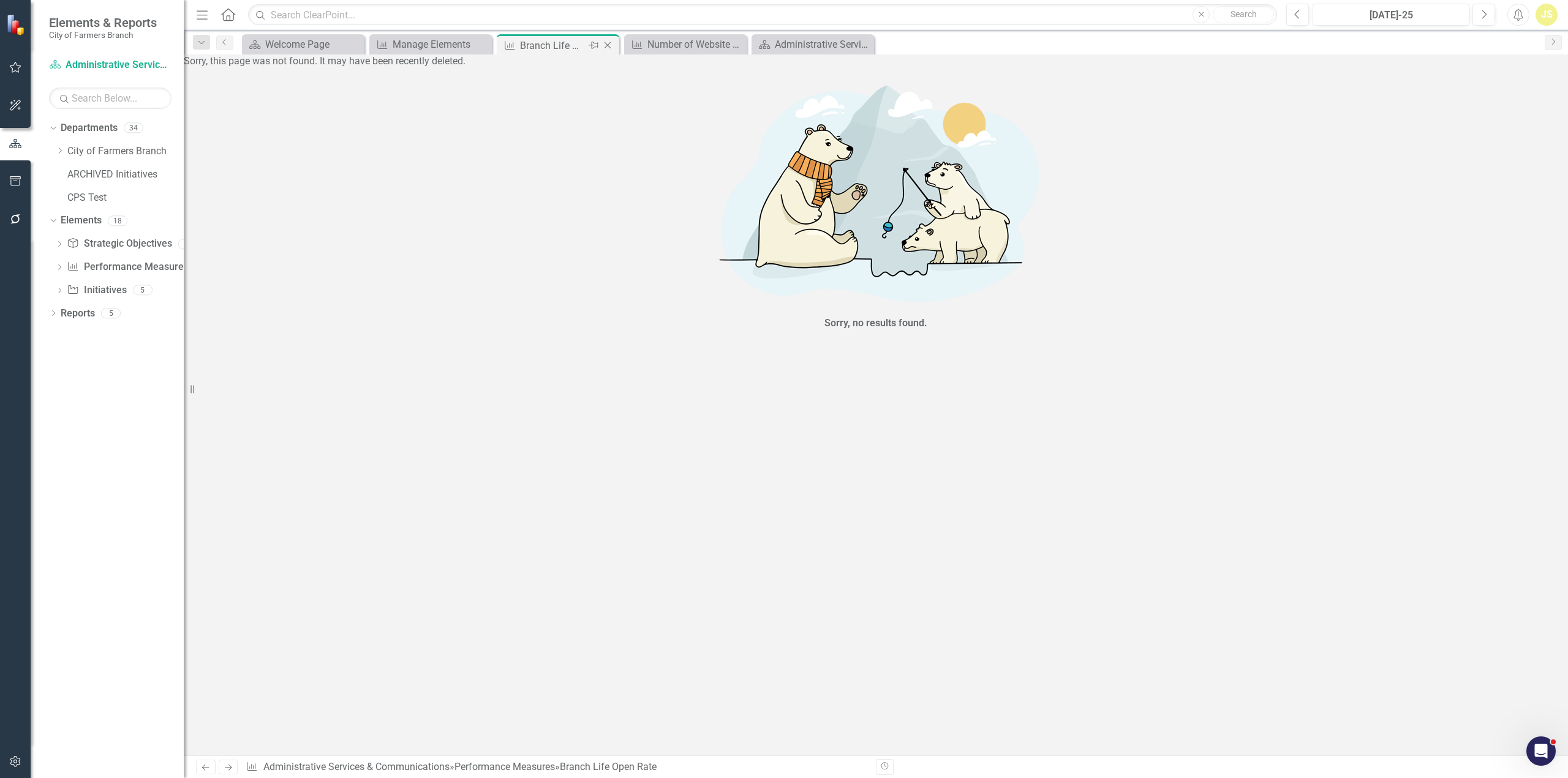
click at [610, 45] on icon "Close" at bounding box center [608, 45] width 12 height 10
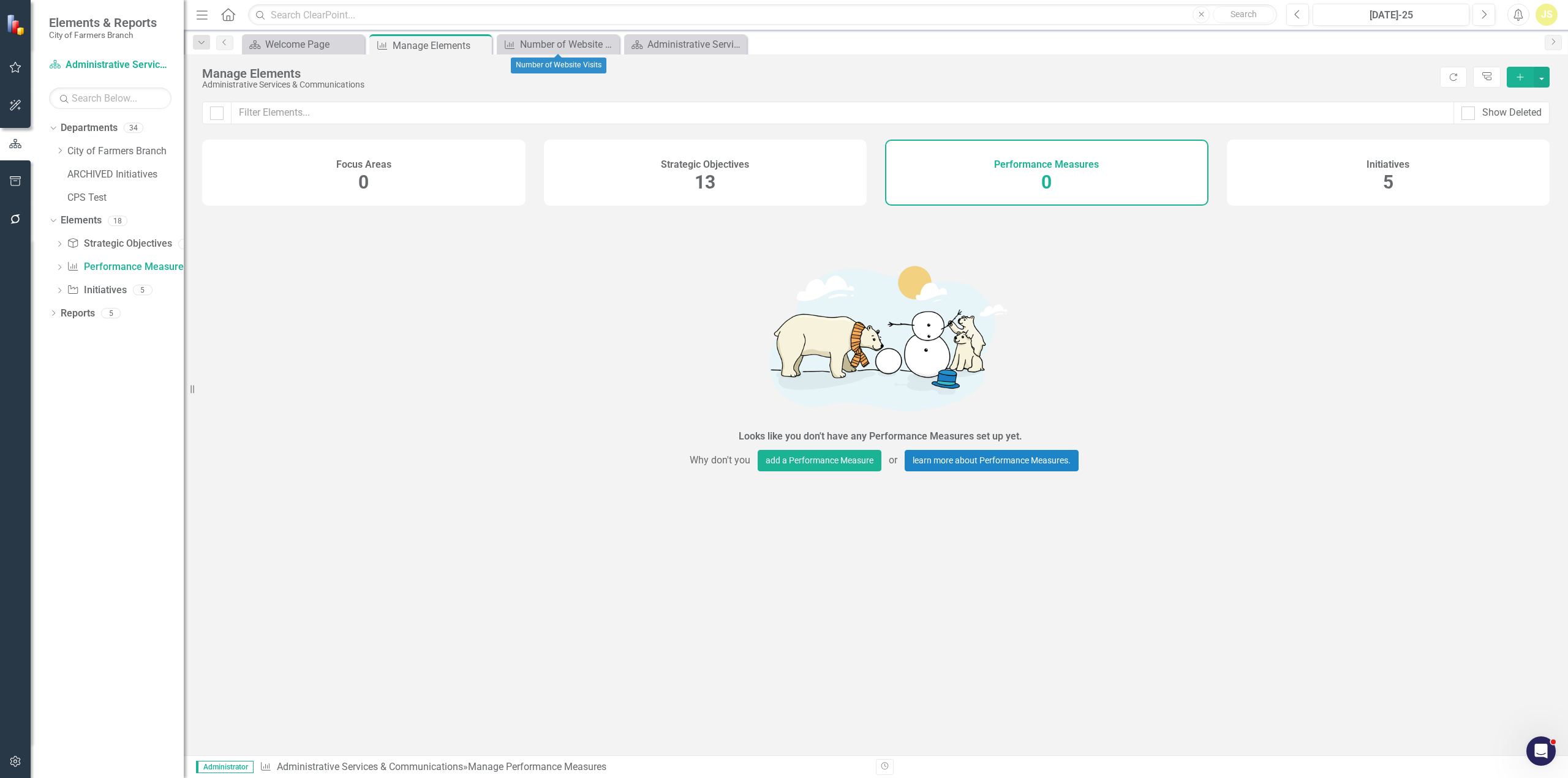
click at [0, 0] on icon at bounding box center [0, 0] width 0 height 0
click at [62, 150] on icon "Dropdown" at bounding box center [60, 150] width 9 height 7
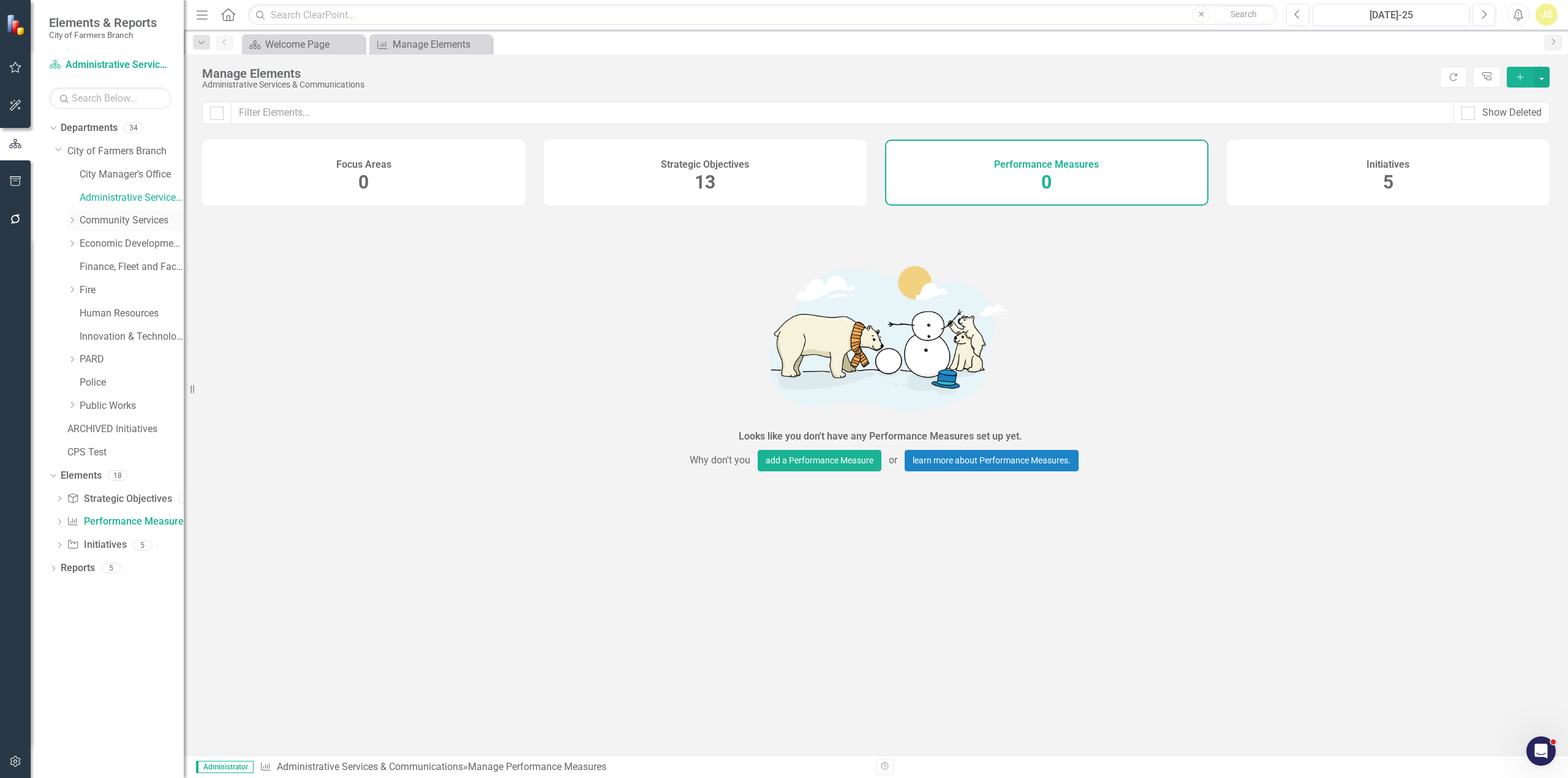
click at [72, 218] on icon at bounding box center [73, 221] width 3 height 6
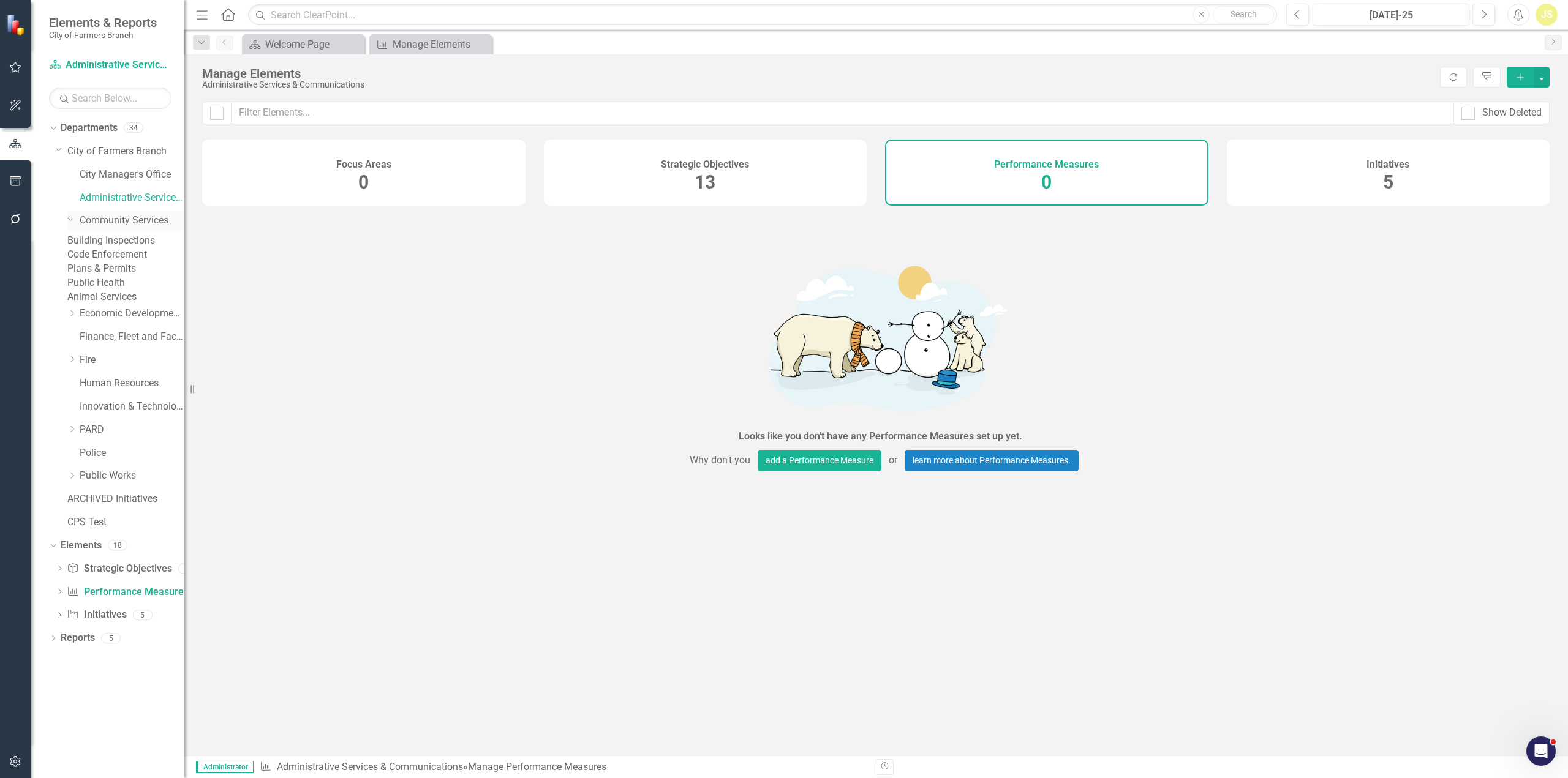
click at [100, 218] on link "Community Services" at bounding box center [131, 221] width 104 height 14
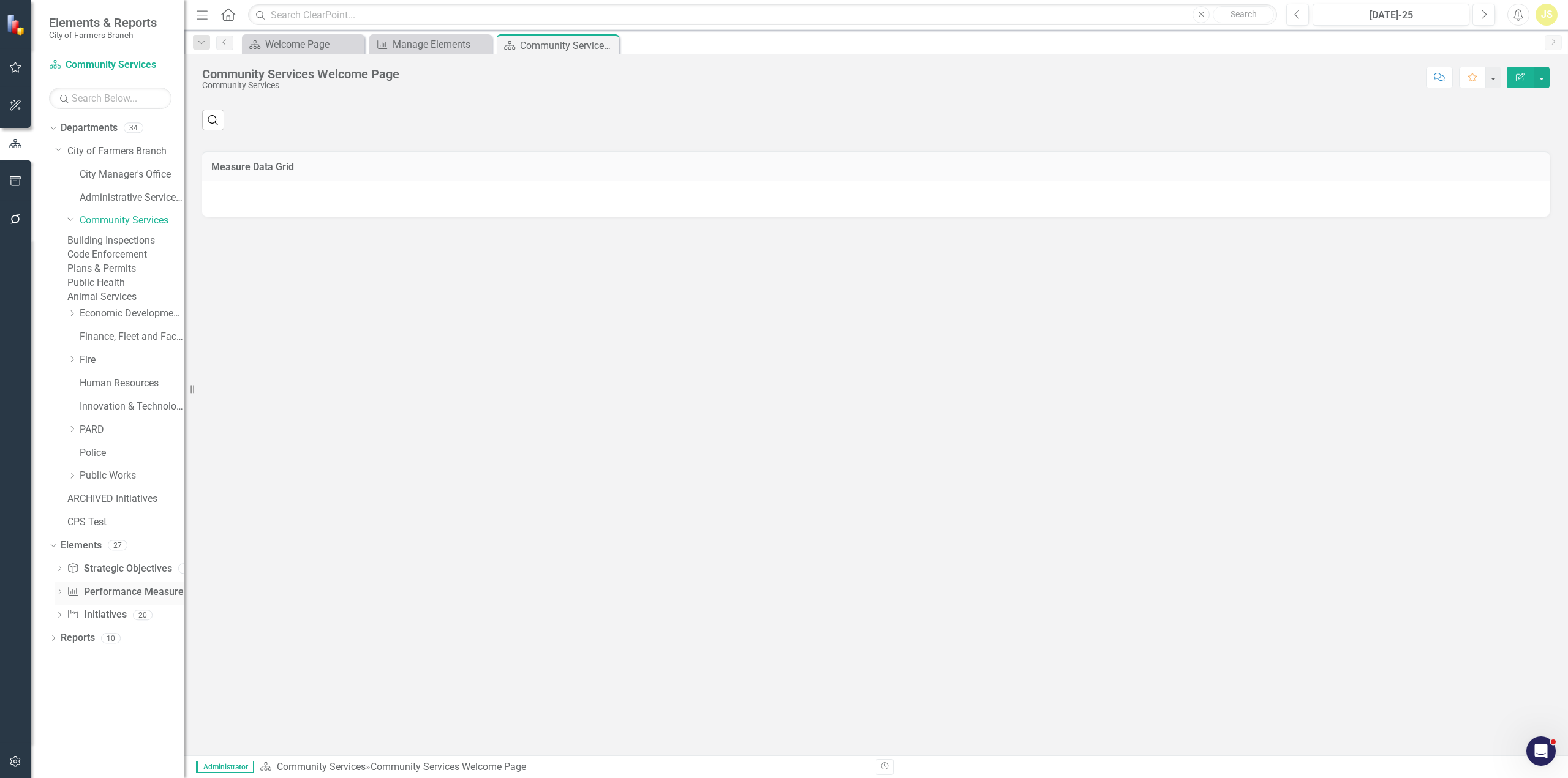
click at [105, 599] on link "Performance Measure Performance Measures" at bounding box center [127, 592] width 121 height 14
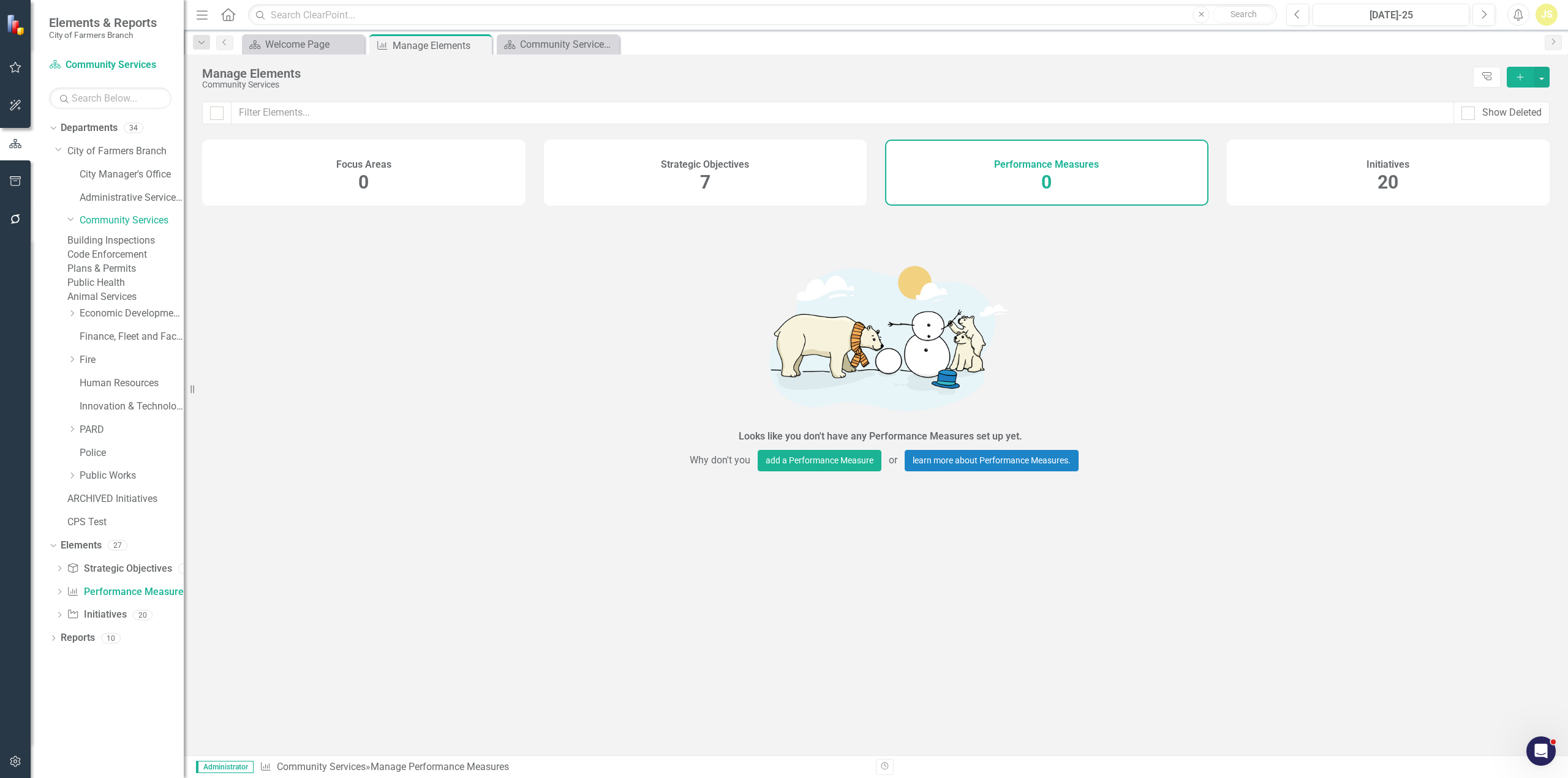
click at [121, 247] on link "Building Inspections" at bounding box center [125, 241] width 116 height 14
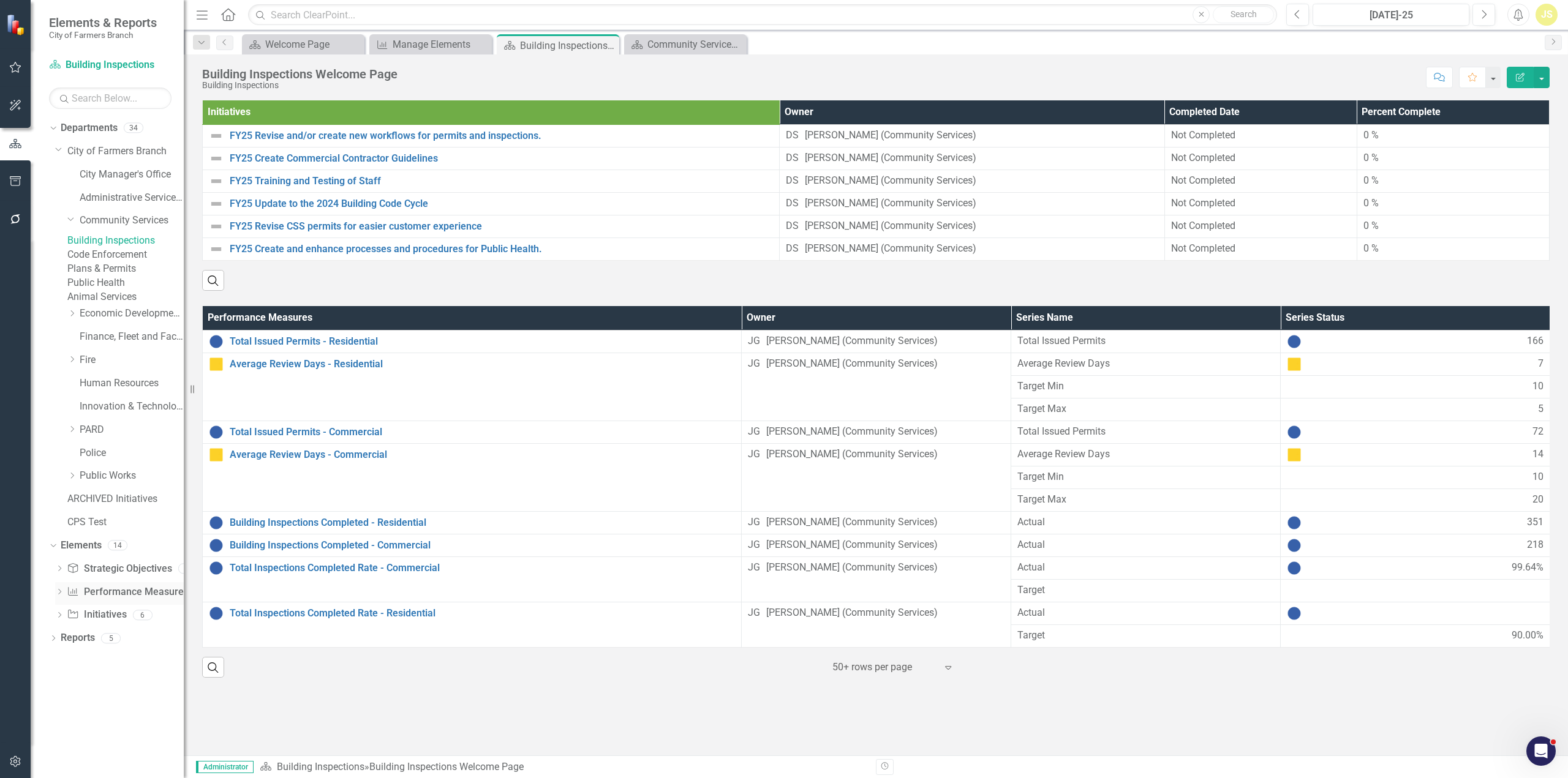
click at [109, 599] on link "Performance Measure Performance Measures" at bounding box center [127, 592] width 121 height 14
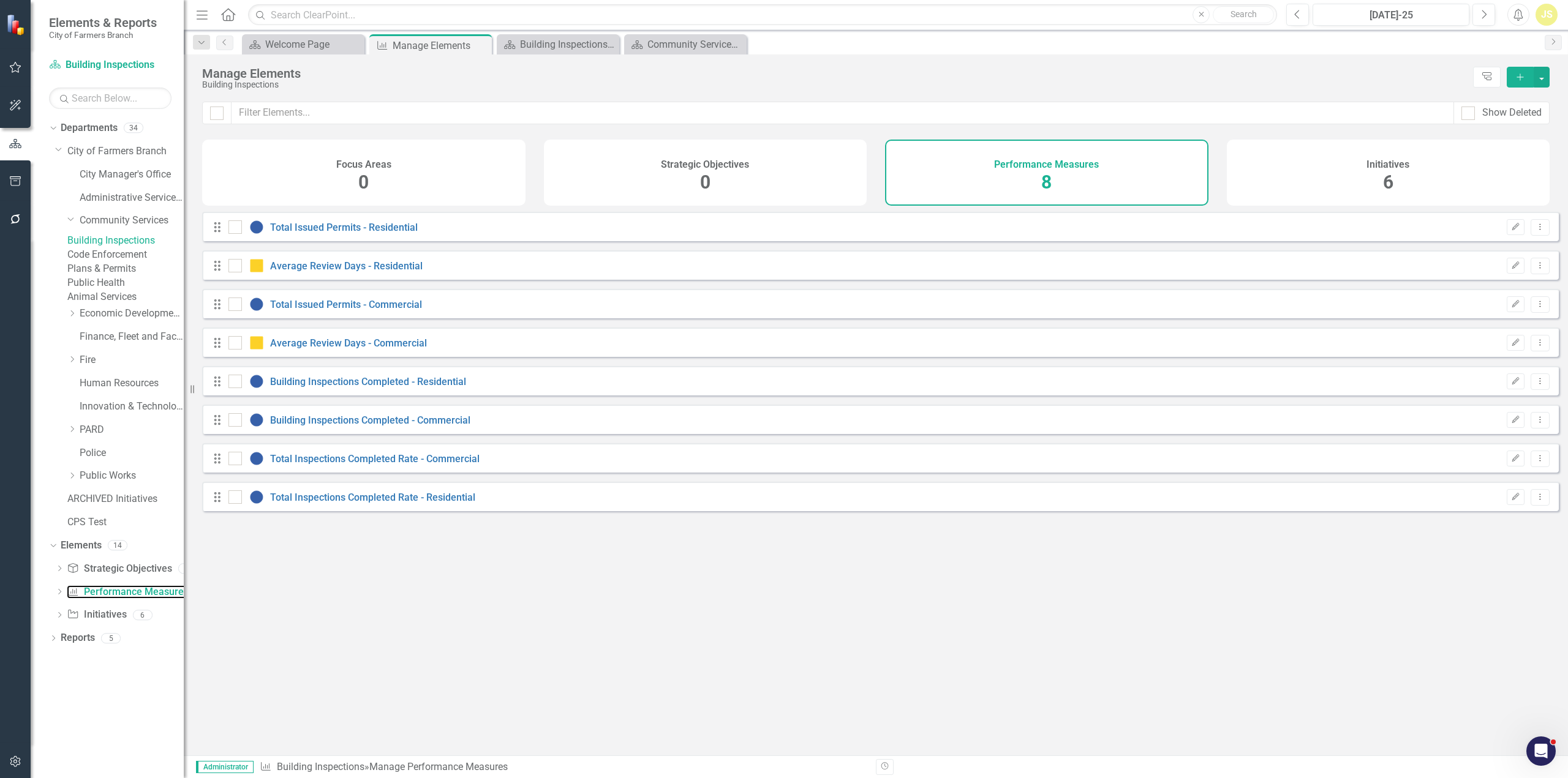
checkbox input "false"
